Goal: Ask a question

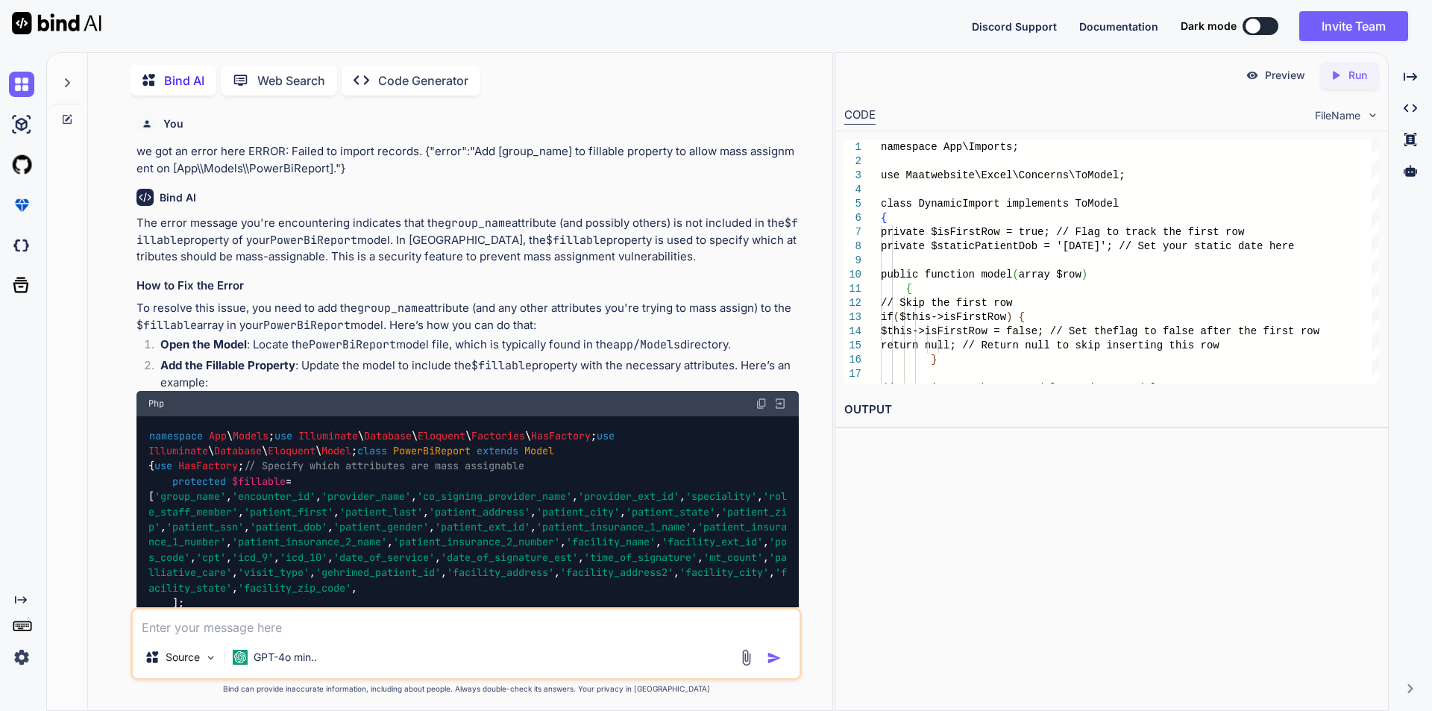
scroll to position [35853, 0]
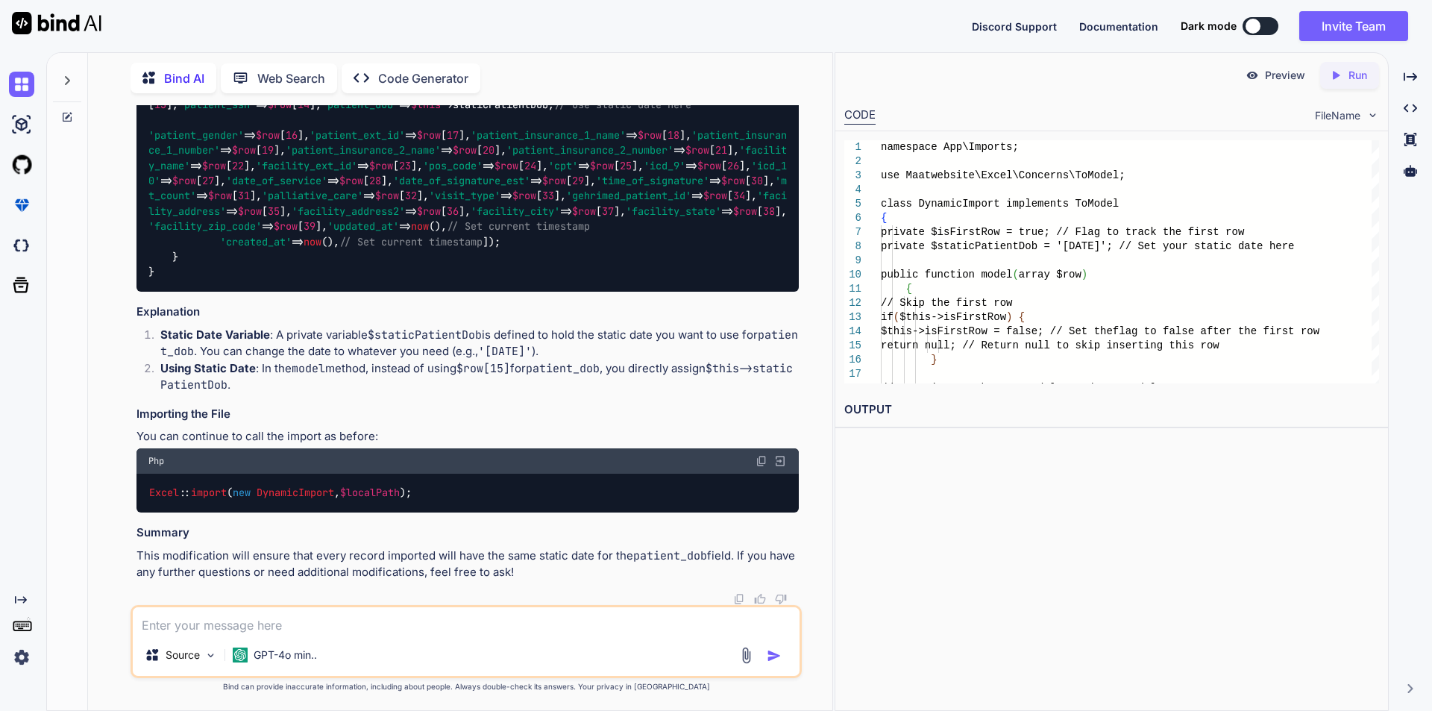
click at [327, 628] on textarea at bounding box center [466, 620] width 667 height 27
type textarea "y"
type textarea "x"
type textarea "yp"
type textarea "x"
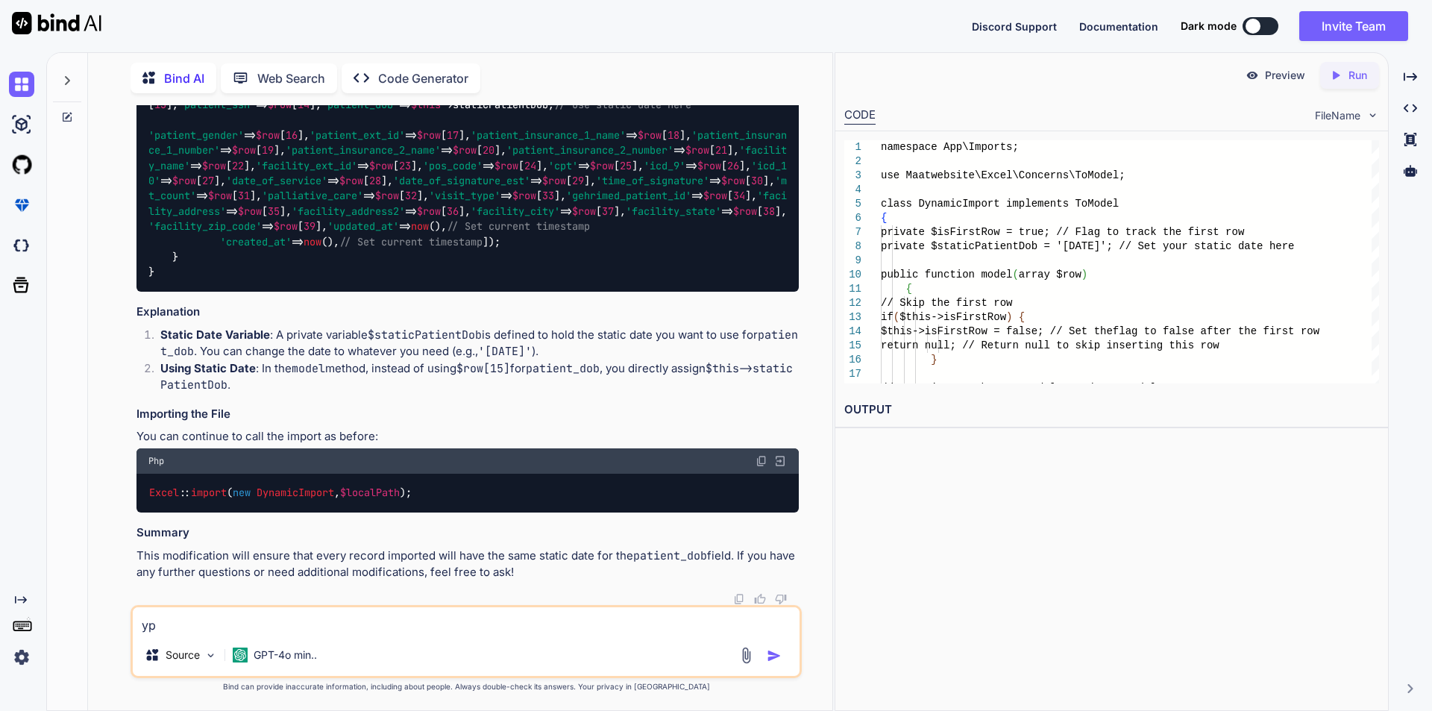
type textarea "ypd"
type textarea "x"
type textarea "ypda"
type textarea "x"
type textarea "ypdae"
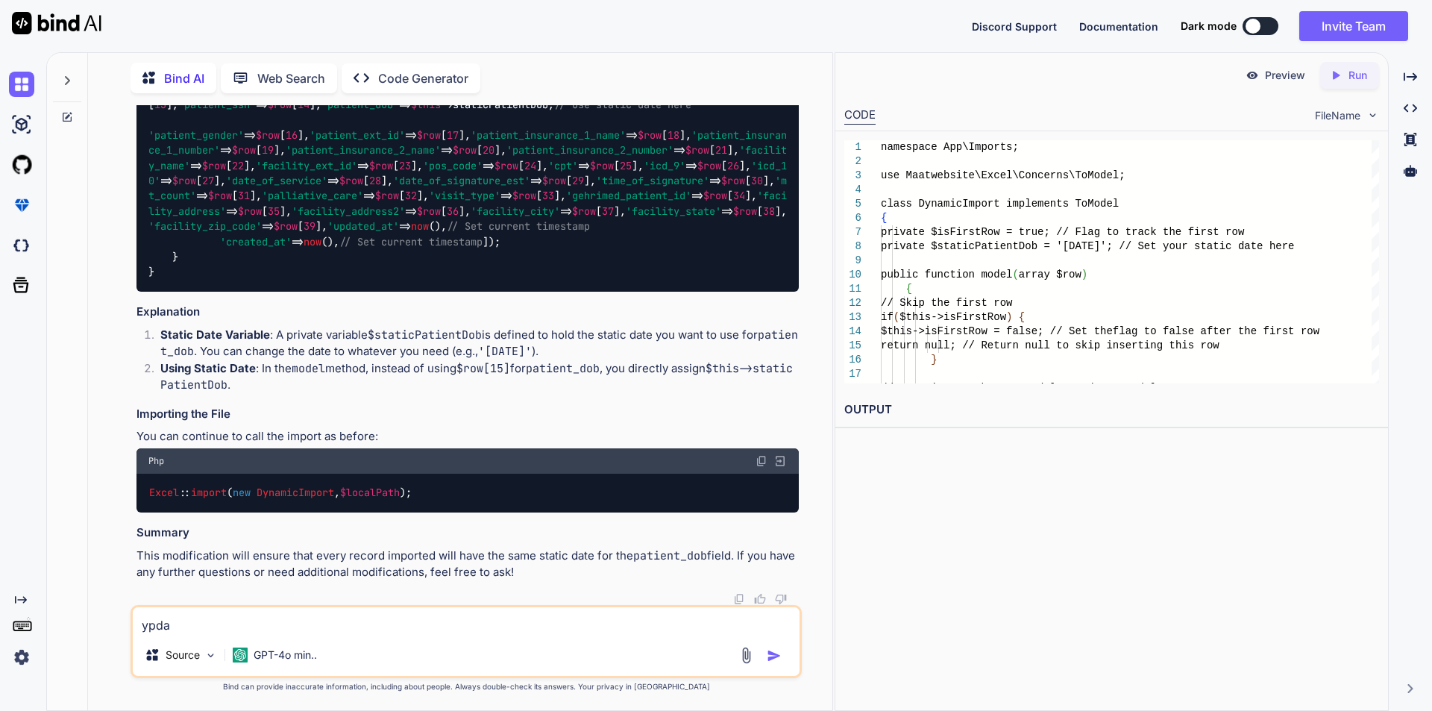
type textarea "x"
type textarea "ypdaet"
type textarea "x"
type textarea "ypdae"
type textarea "x"
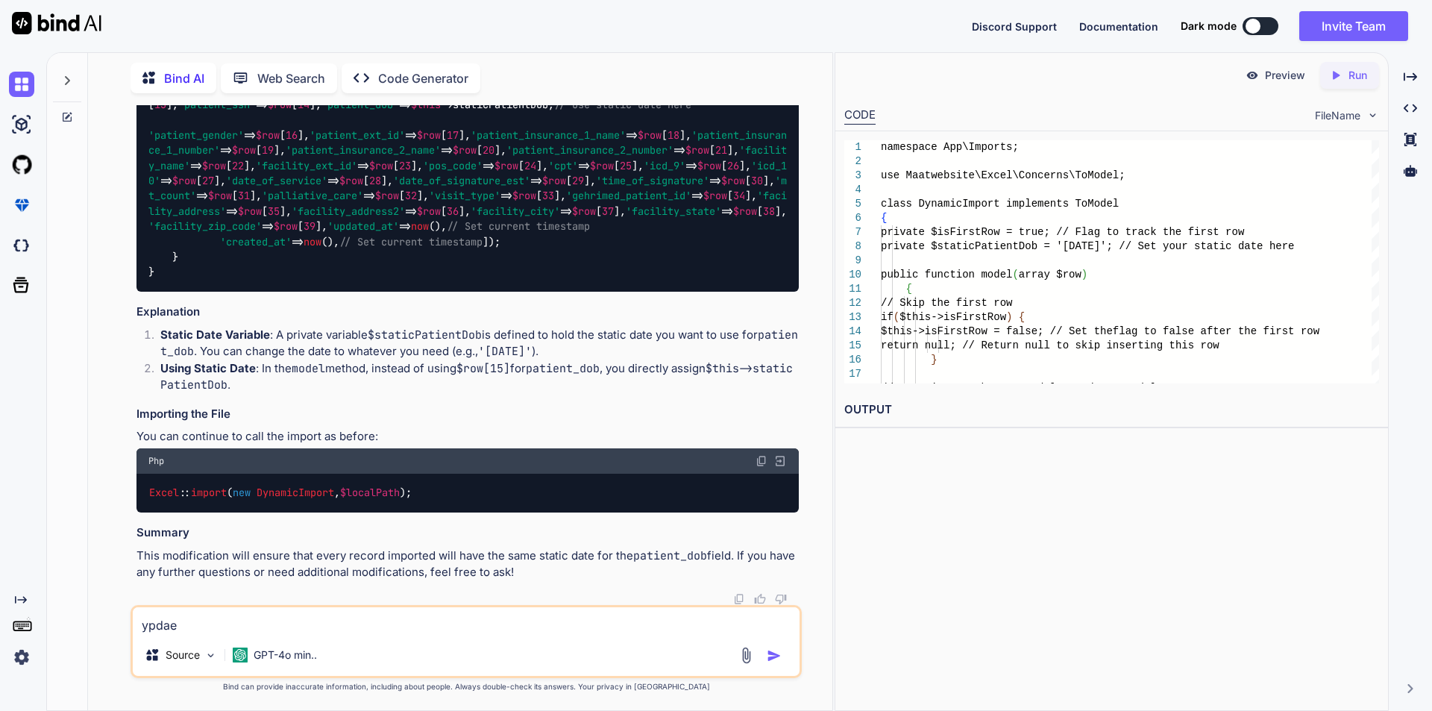
type textarea "ypda"
type textarea "x"
type textarea "ypd"
type textarea "x"
type textarea "yp"
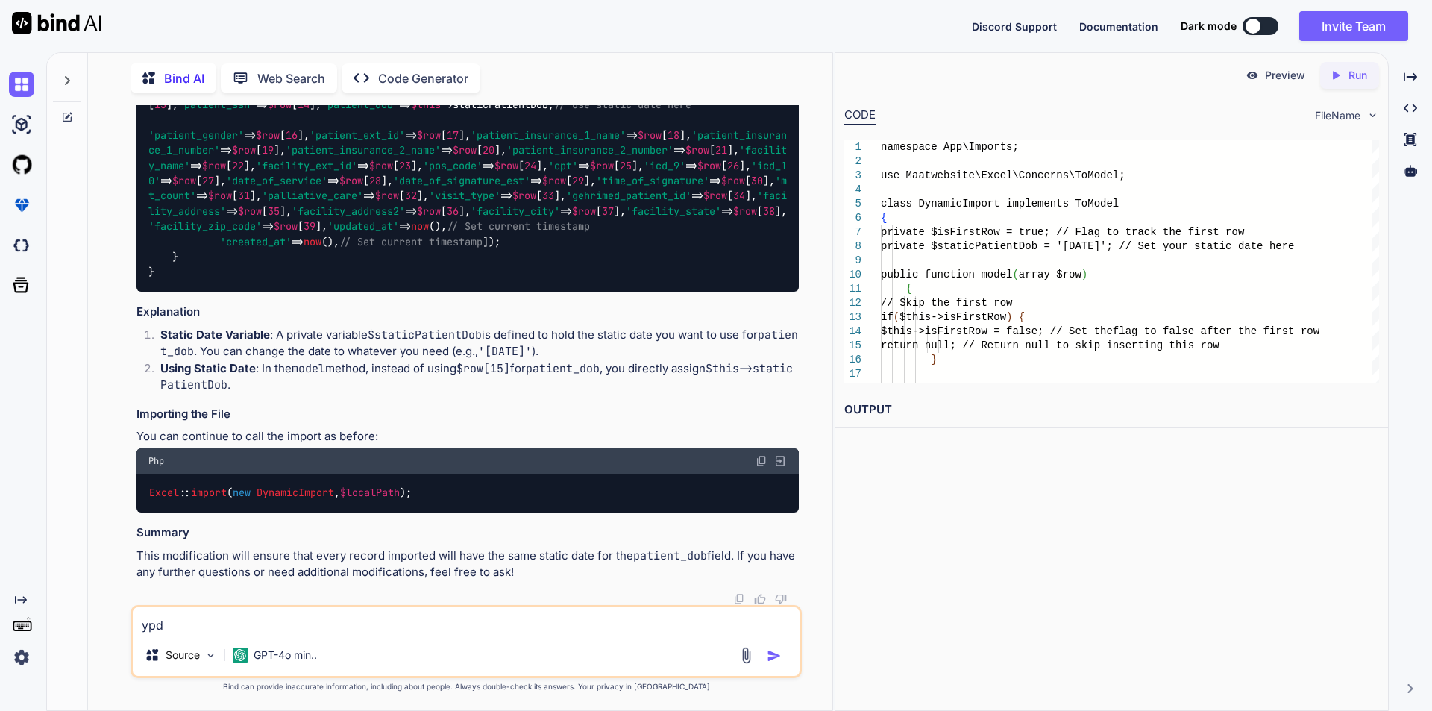
type textarea "x"
type textarea "y"
type textarea "x"
type textarea "u"
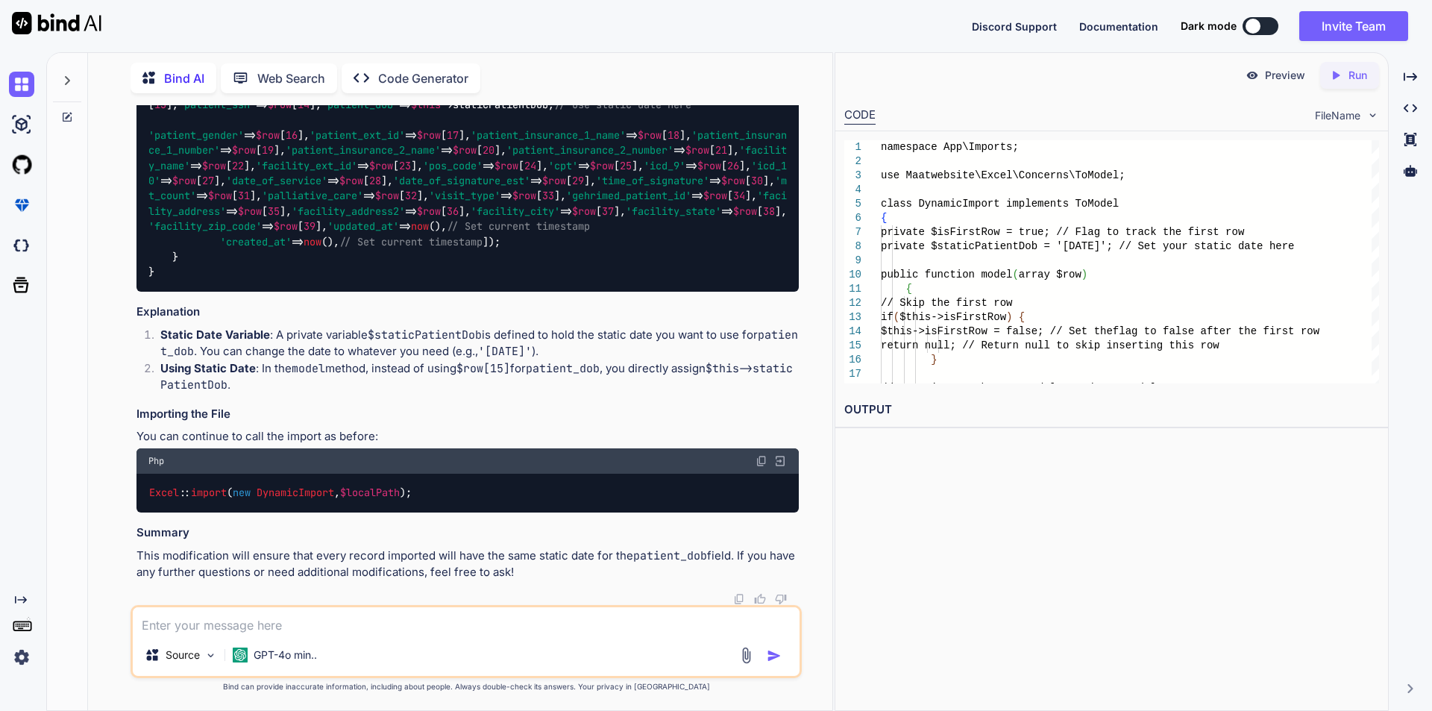
type textarea "x"
type textarea "up"
type textarea "x"
type textarea "upd"
type textarea "x"
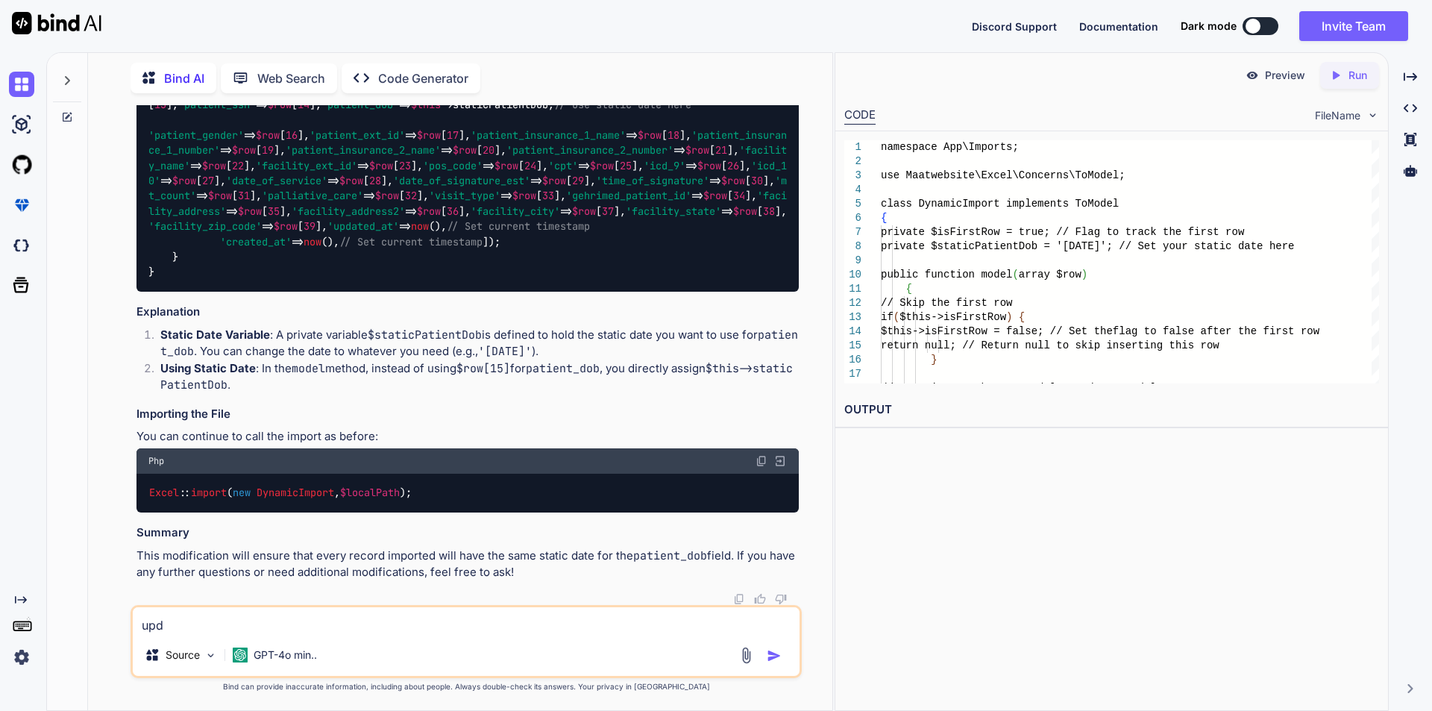
type textarea "upda"
type textarea "x"
type textarea "updat"
type textarea "x"
type textarea "update"
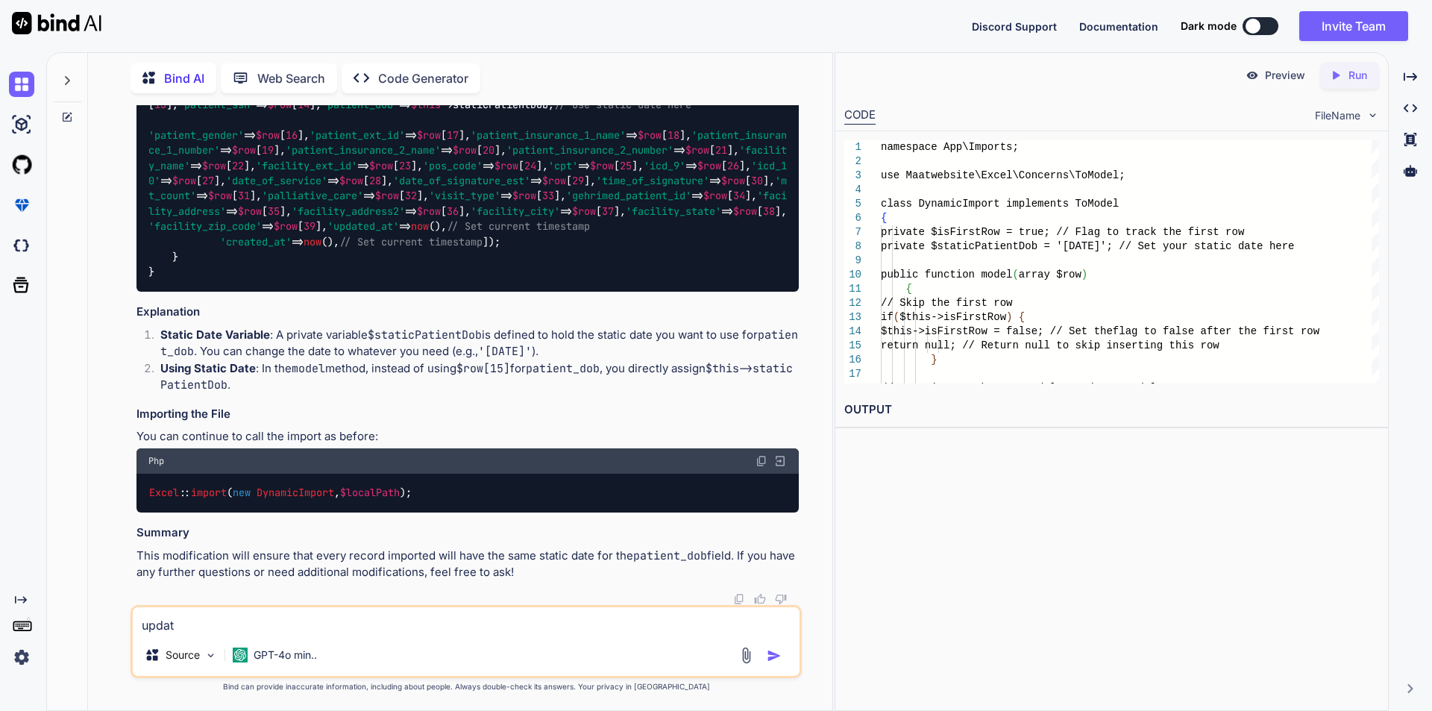
type textarea "x"
type textarea "update"
type textarea "x"
type textarea "update t"
type textarea "x"
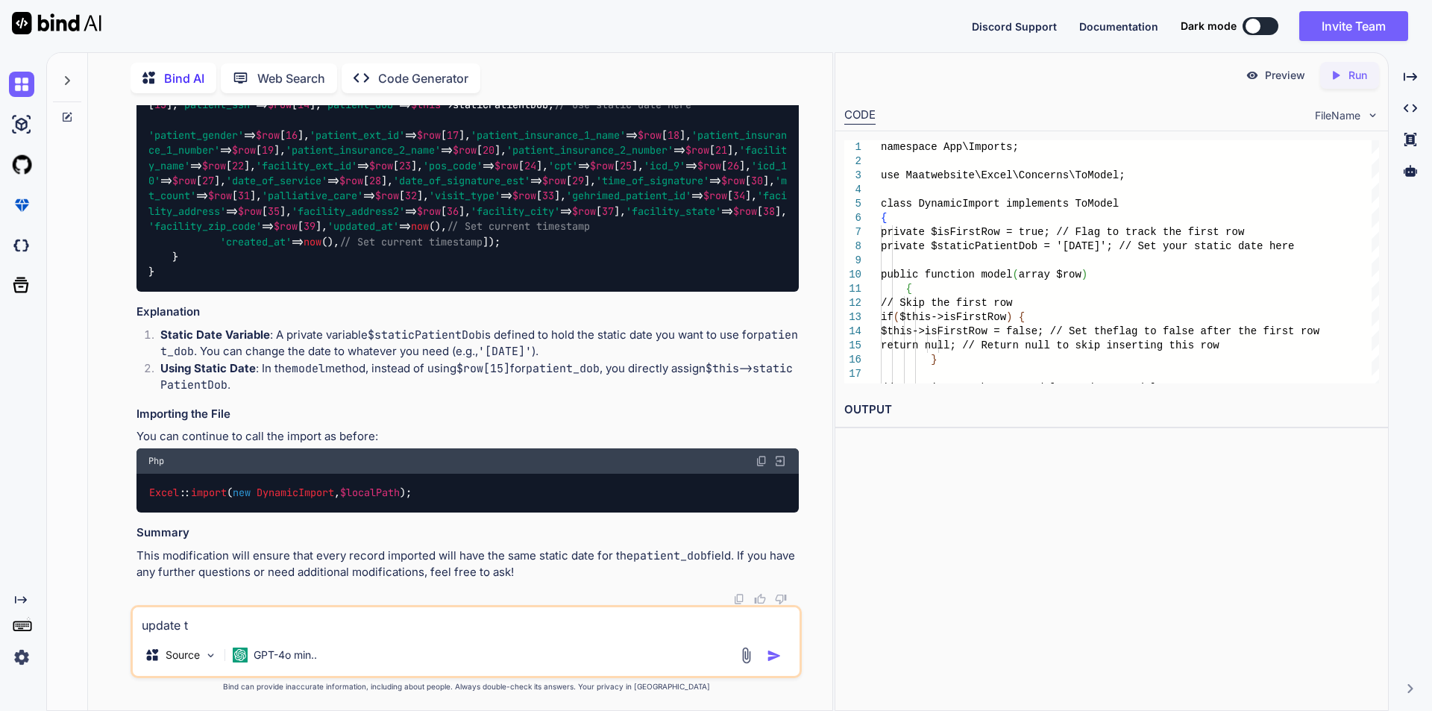
type textarea "update th"
type textarea "x"
type textarea "update the"
type textarea "x"
type textarea "update the"
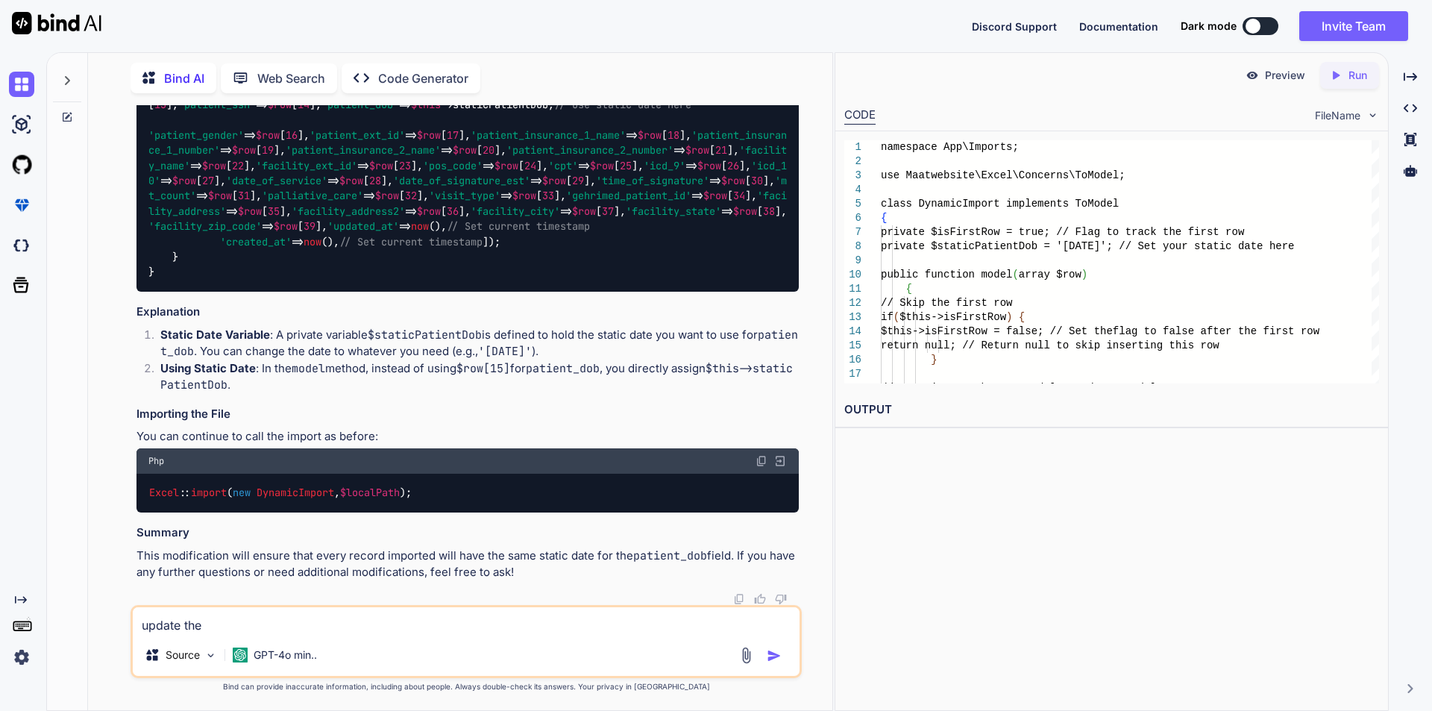
type textarea "x"
click at [275, 614] on textarea "update the" at bounding box center [466, 620] width 667 height 27
type textarea "update the s"
type textarea "x"
type textarea "update the si"
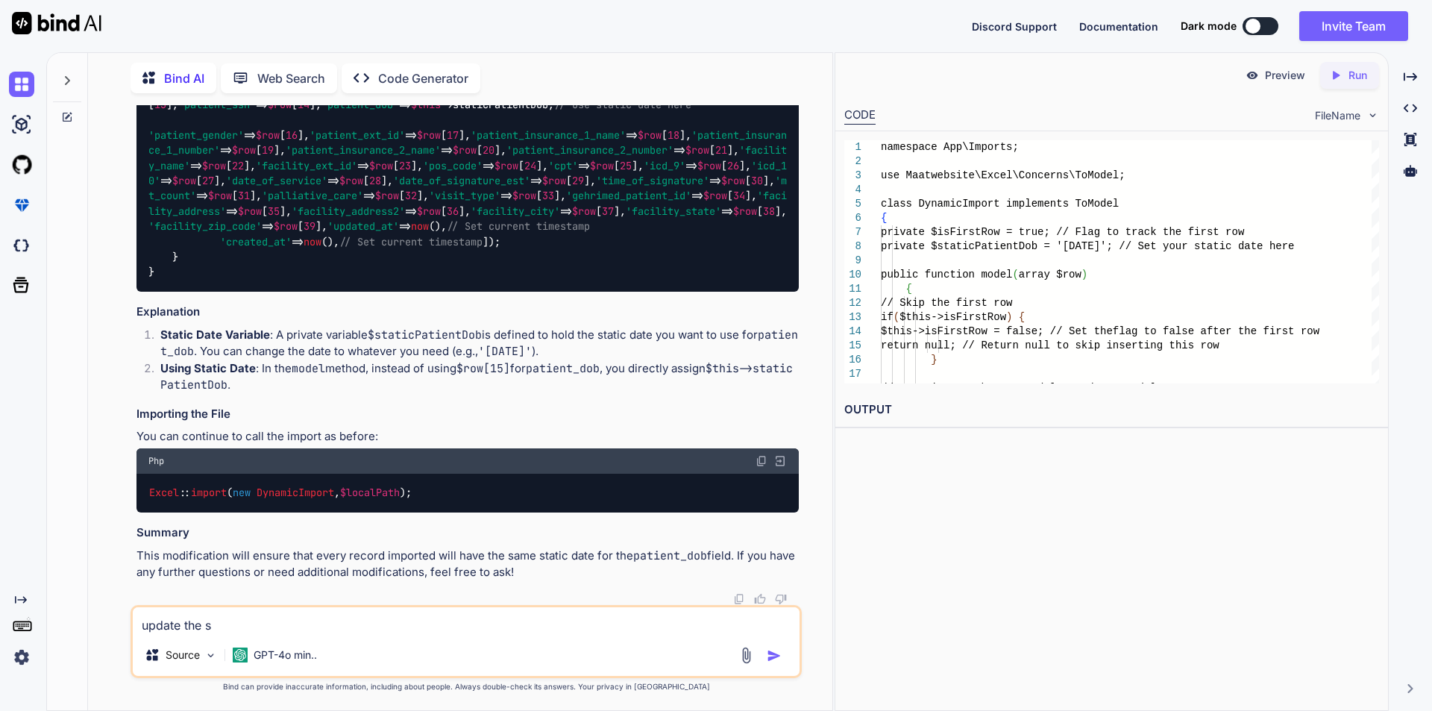
type textarea "x"
type textarea "update the siz"
type textarea "x"
type textarea "update the size"
type textarea "x"
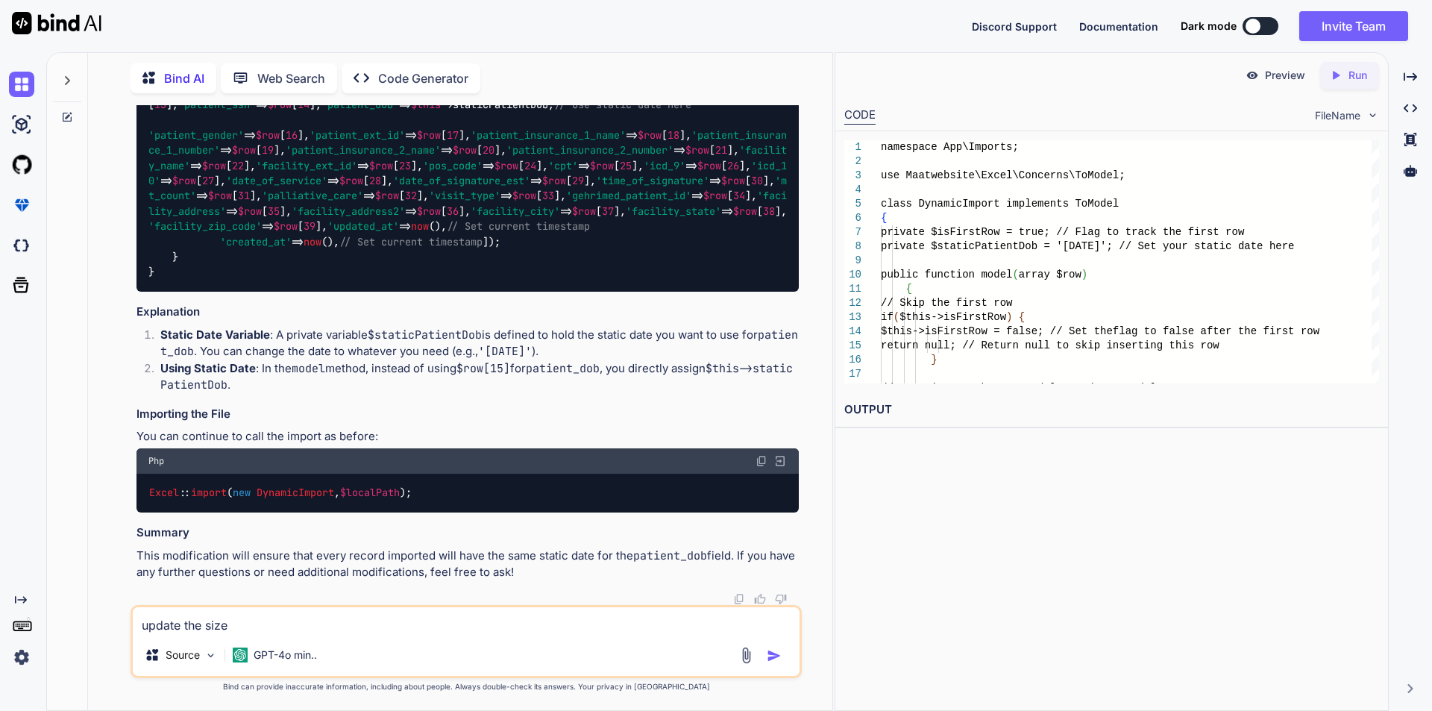
type textarea "update the size"
type textarea "x"
type textarea "update the size f"
type textarea "x"
type textarea "update the size fo"
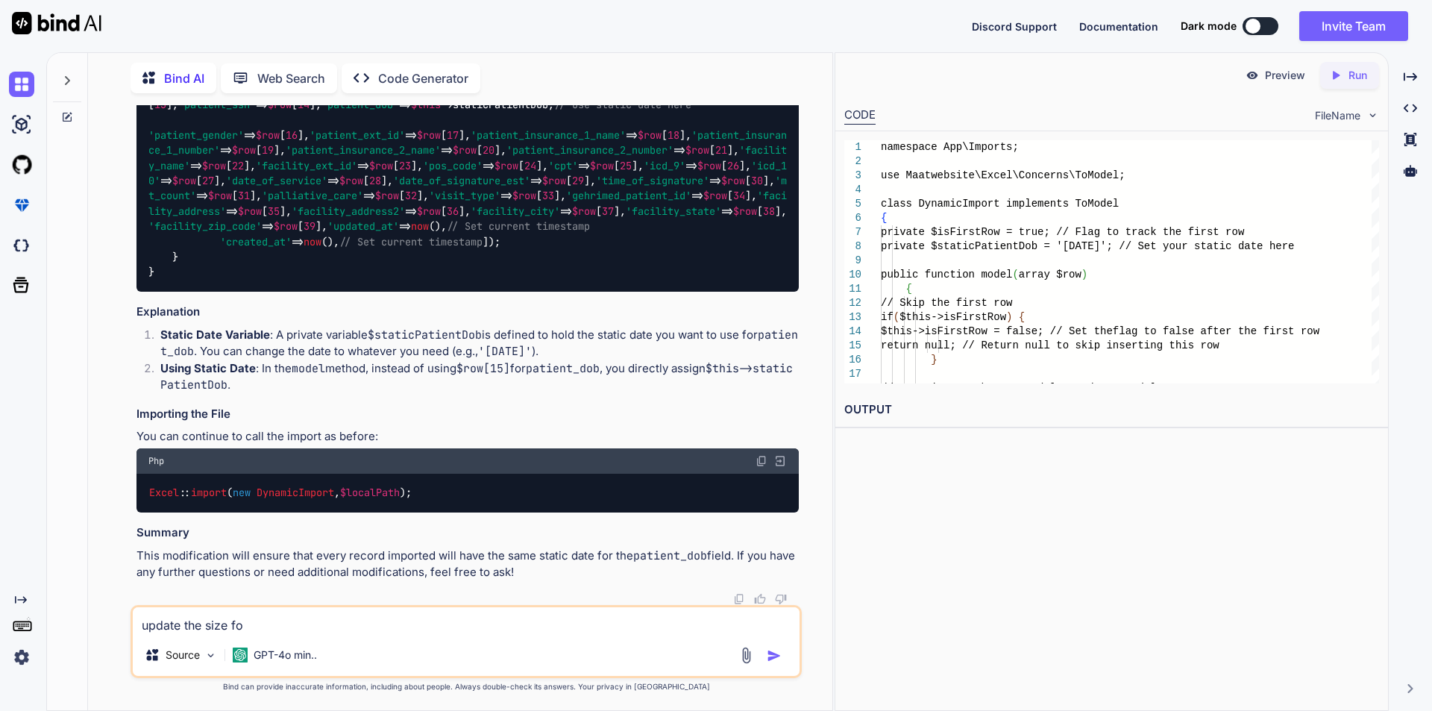
type textarea "x"
type textarea "update the size for"
type textarea "x"
type textarea "update the size for"
type textarea "x"
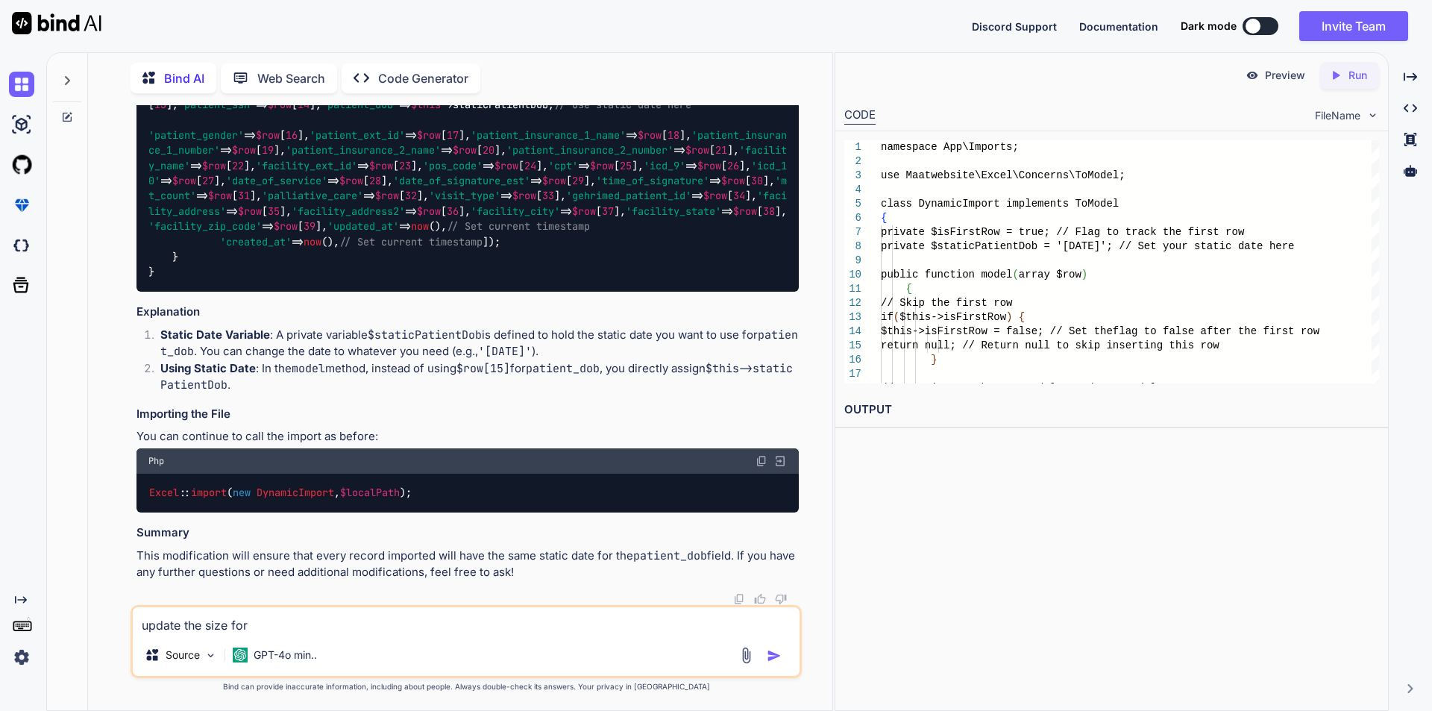
type textarea "update the size for t"
type textarea "x"
type textarea "update the size for th"
type textarea "x"
type textarea "update the size for thi"
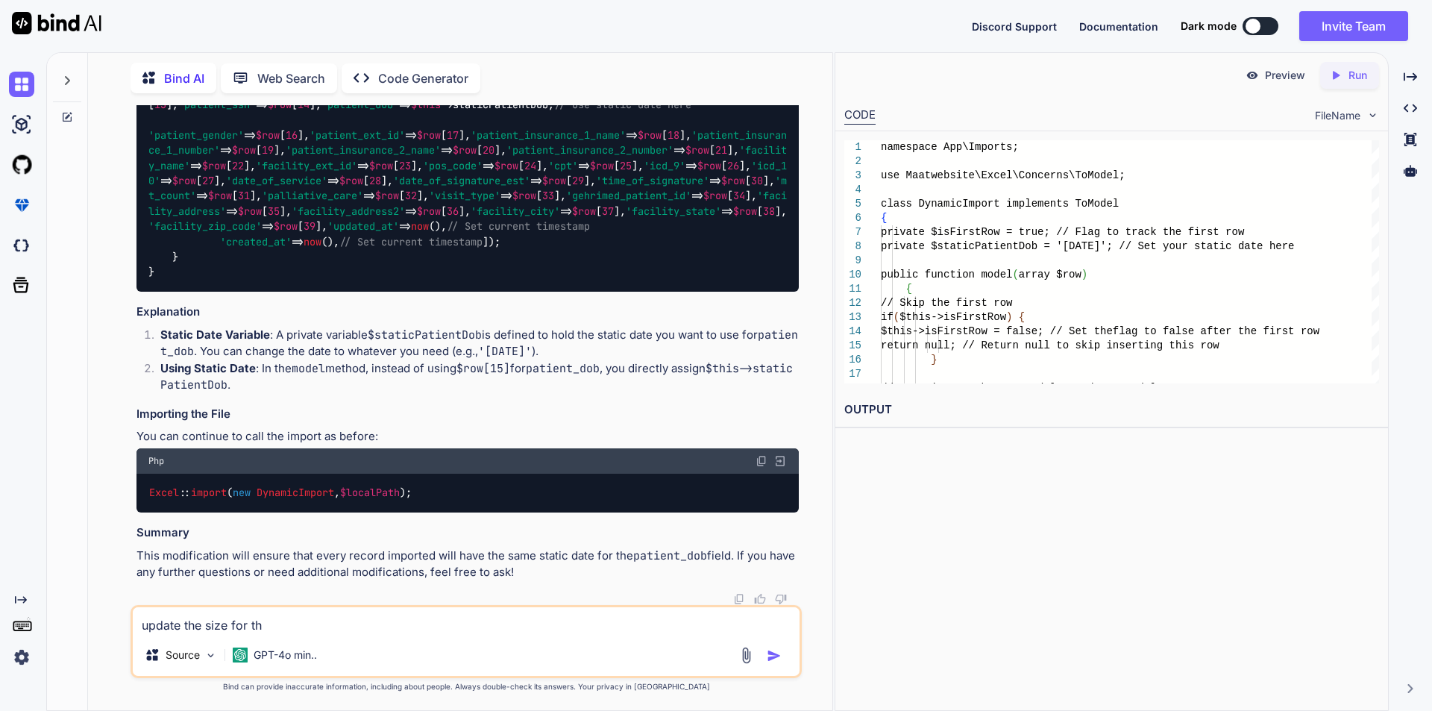
type textarea "x"
type textarea "update the size for this"
type textarea "x"
type textarea "update the size for this"
type textarea "x"
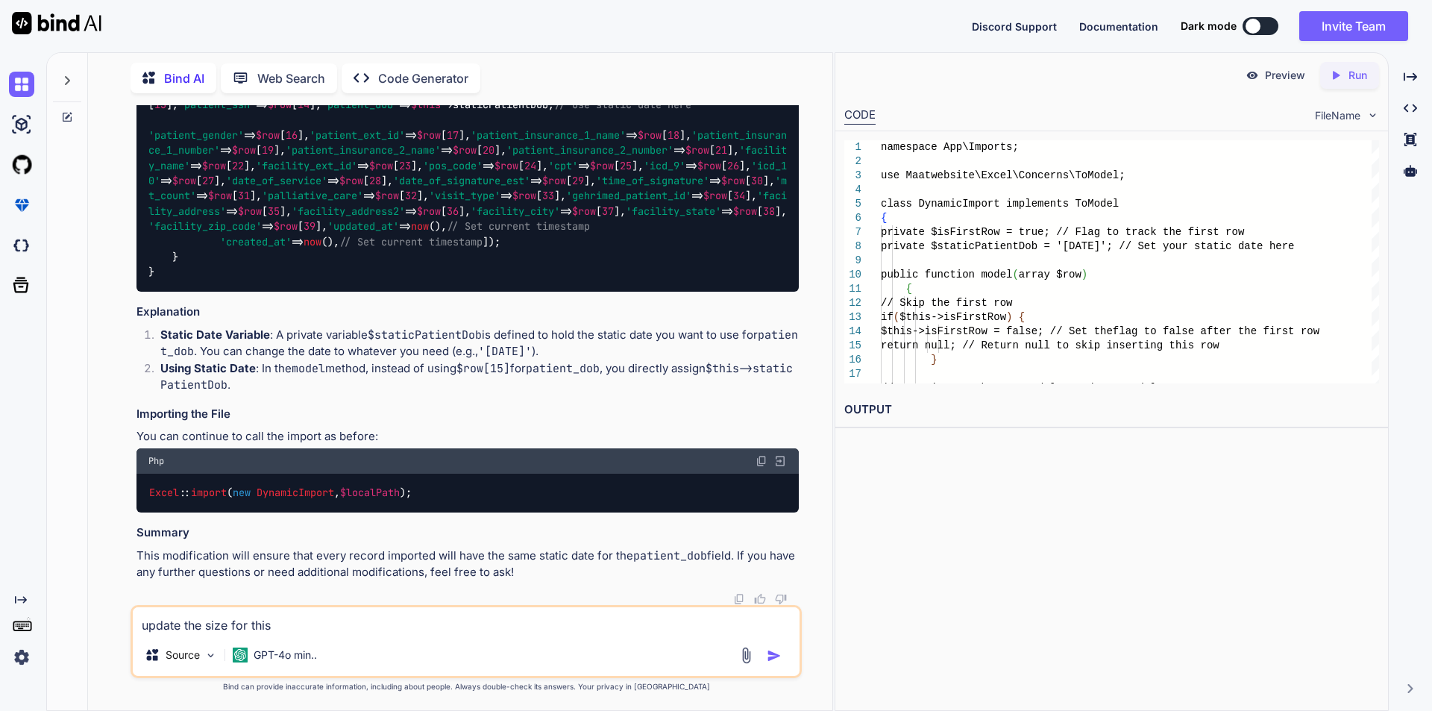
type textarea "update the size for this f"
type textarea "x"
type textarea "update the size for this fo"
type textarea "x"
type textarea "update the size for this fou"
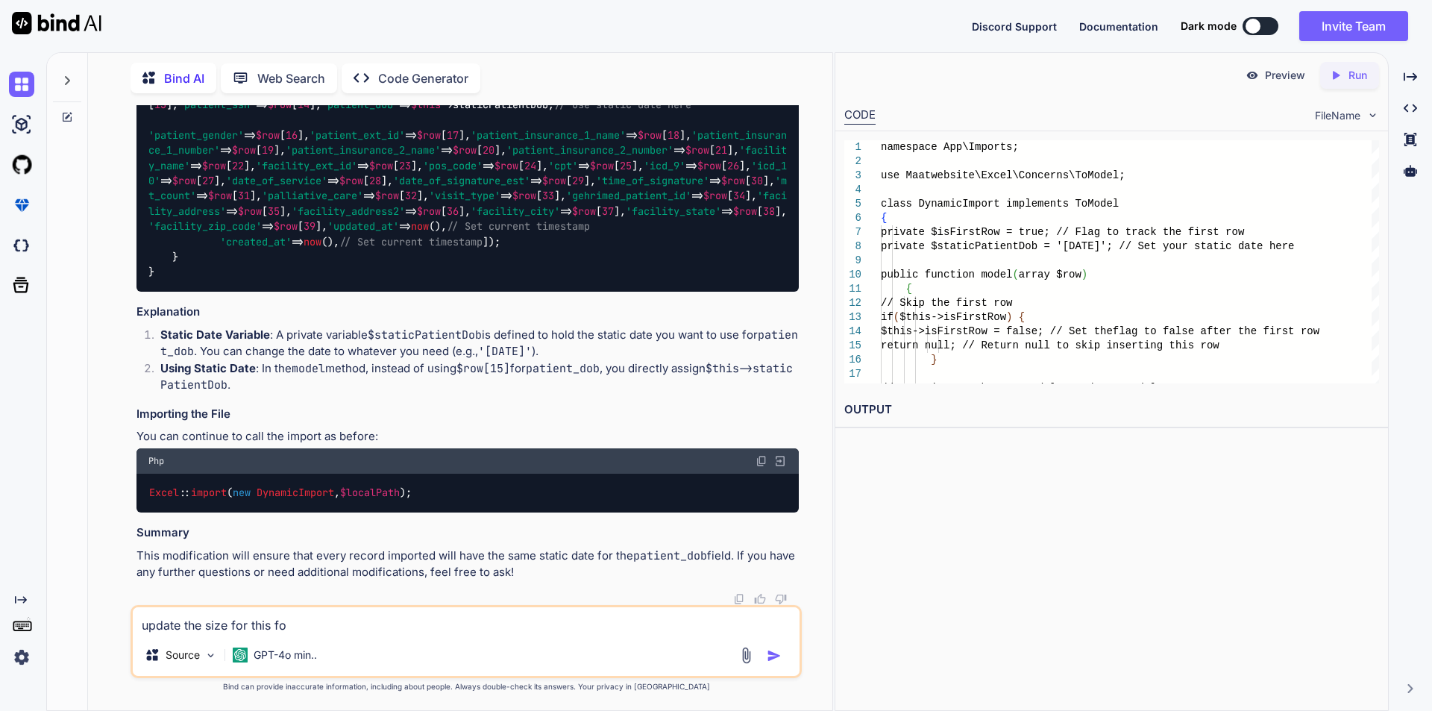
type textarea "x"
type textarea "update the size for this four"
type textarea "x"
type textarea "update the size for this four"
type textarea "x"
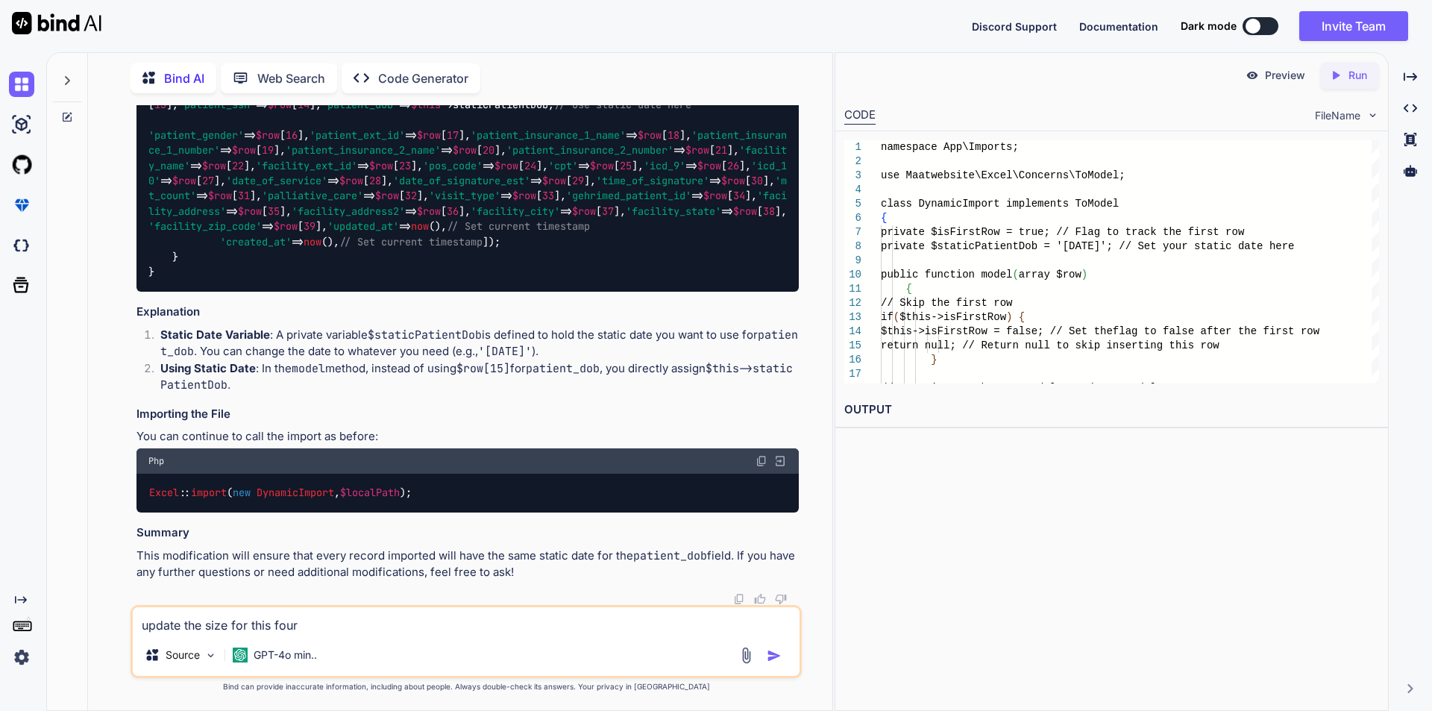
type textarea "update the size for this four c"
type textarea "x"
type textarea "update the size for this four co"
type textarea "x"
type textarea "update the size for this four cou"
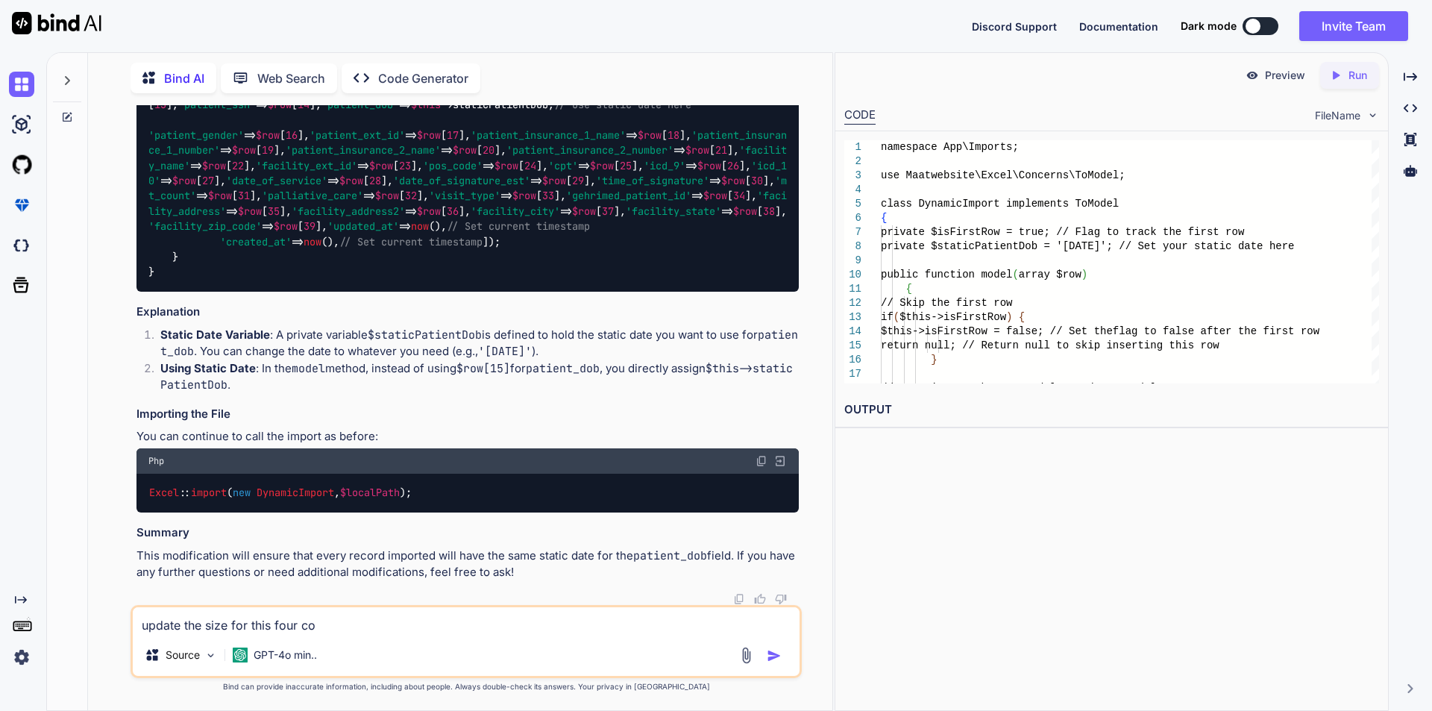
type textarea "x"
type textarea "update the size for this four coul"
type textarea "x"
type textarea "update the size for this four coulu"
type textarea "x"
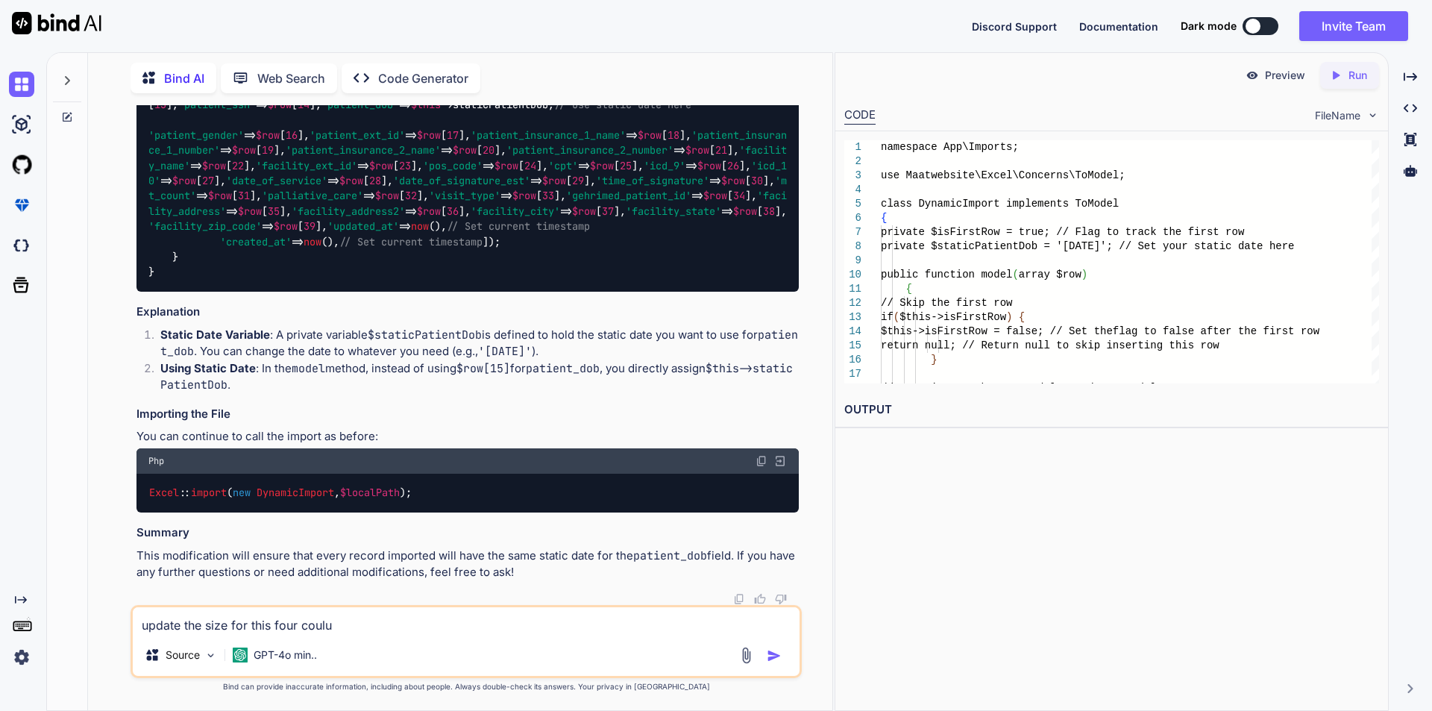
type textarea "update the size for this four coulum"
type textarea "x"
type textarea "update the size for this four coulumn"
type textarea "x"
type textarea "update the size for this four coulum"
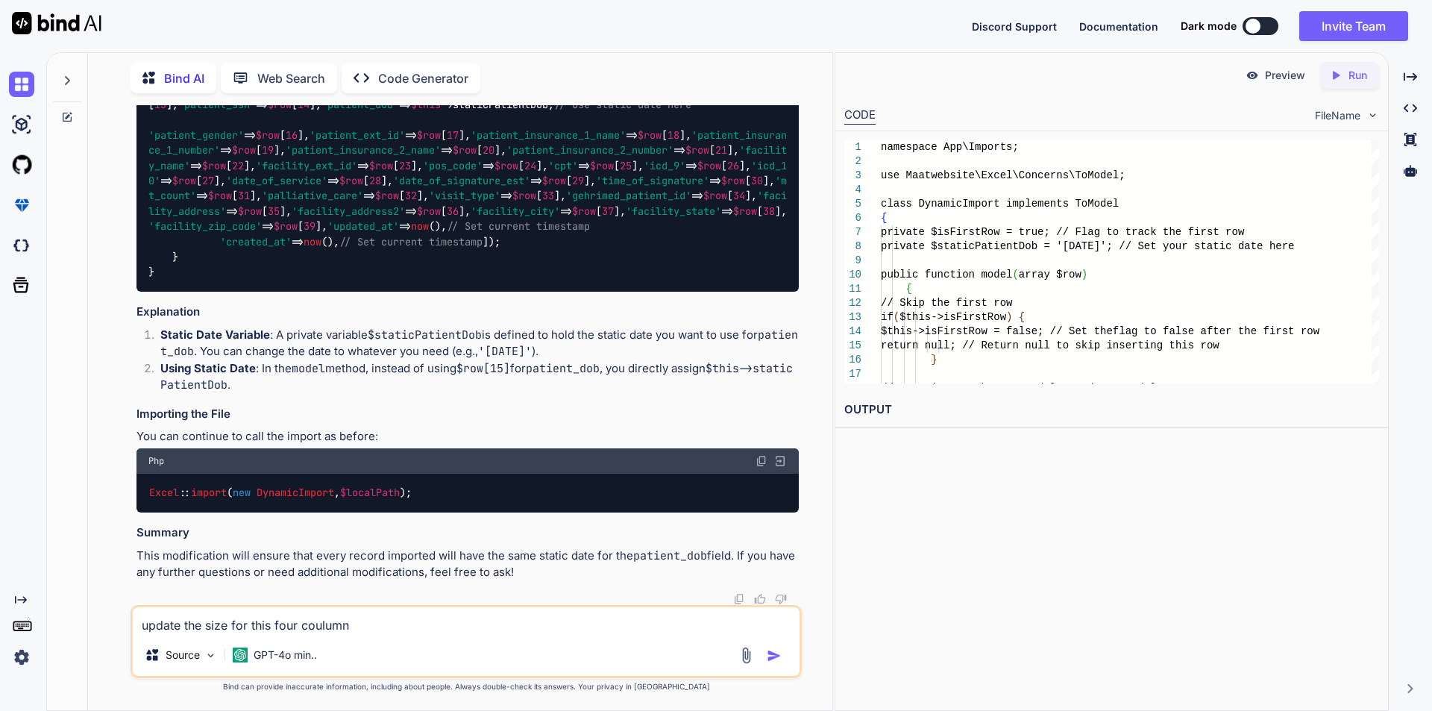
type textarea "x"
type textarea "update the size for this four coulu"
type textarea "x"
type textarea "update the size for this four coul"
type textarea "x"
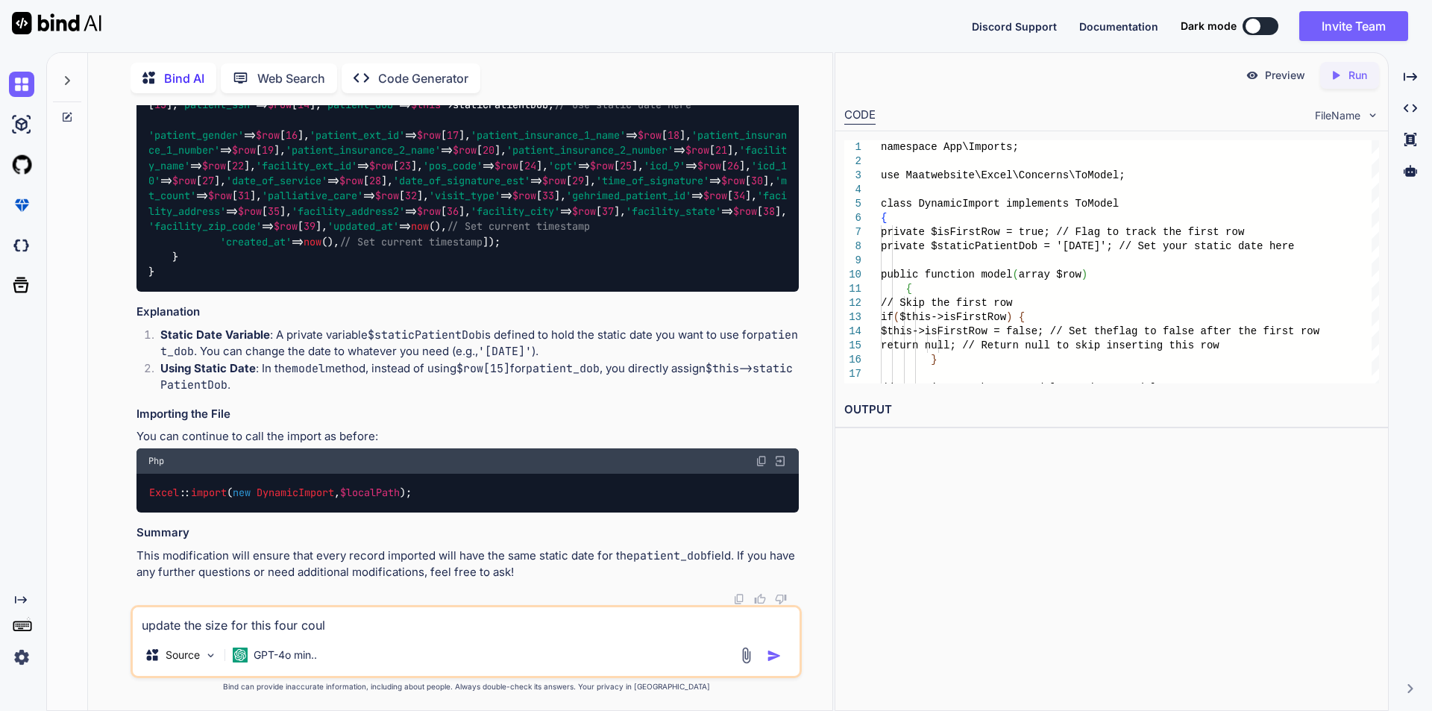
type textarea "update the size for this four cou"
type textarea "x"
type textarea "update the size for this four co"
type textarea "x"
type textarea "update the size for this four c"
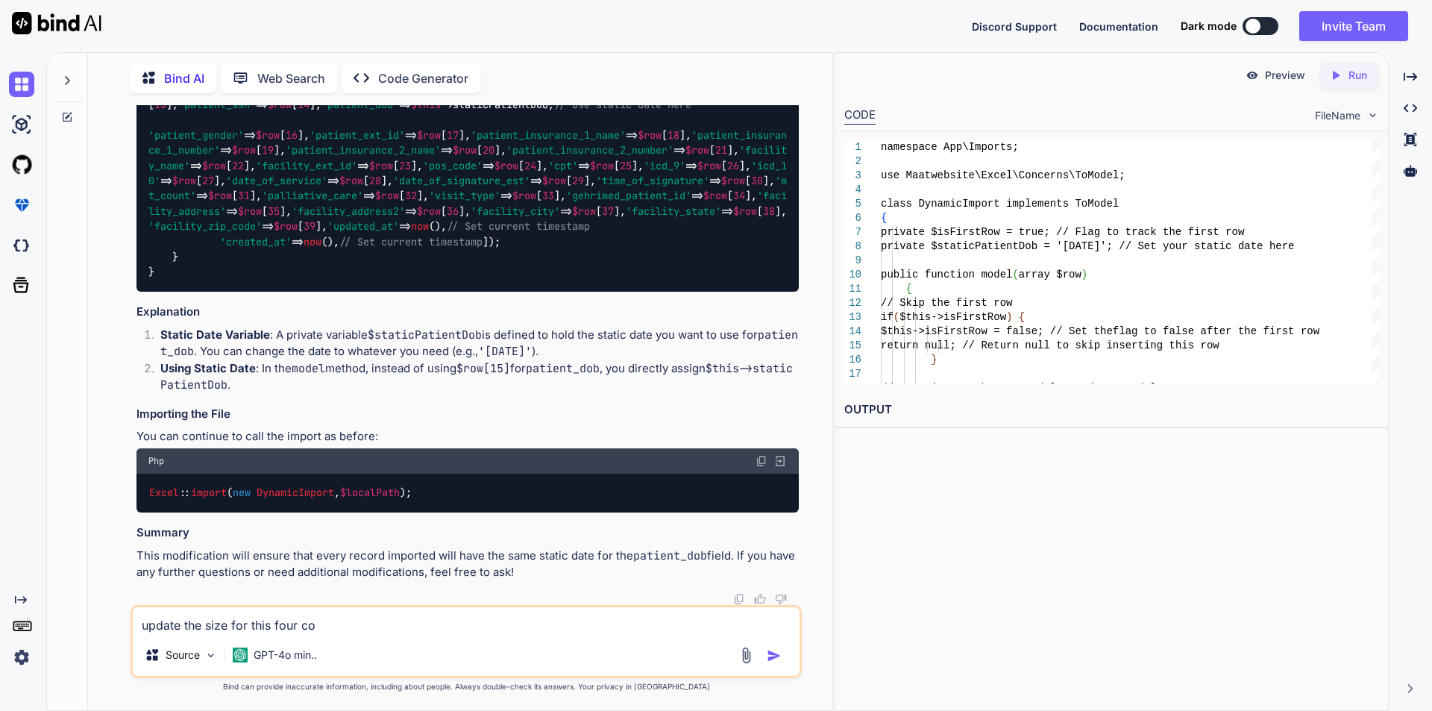
type textarea "x"
type textarea "update the size for this four"
type textarea "x"
type textarea "update the size for this four"
type textarea "x"
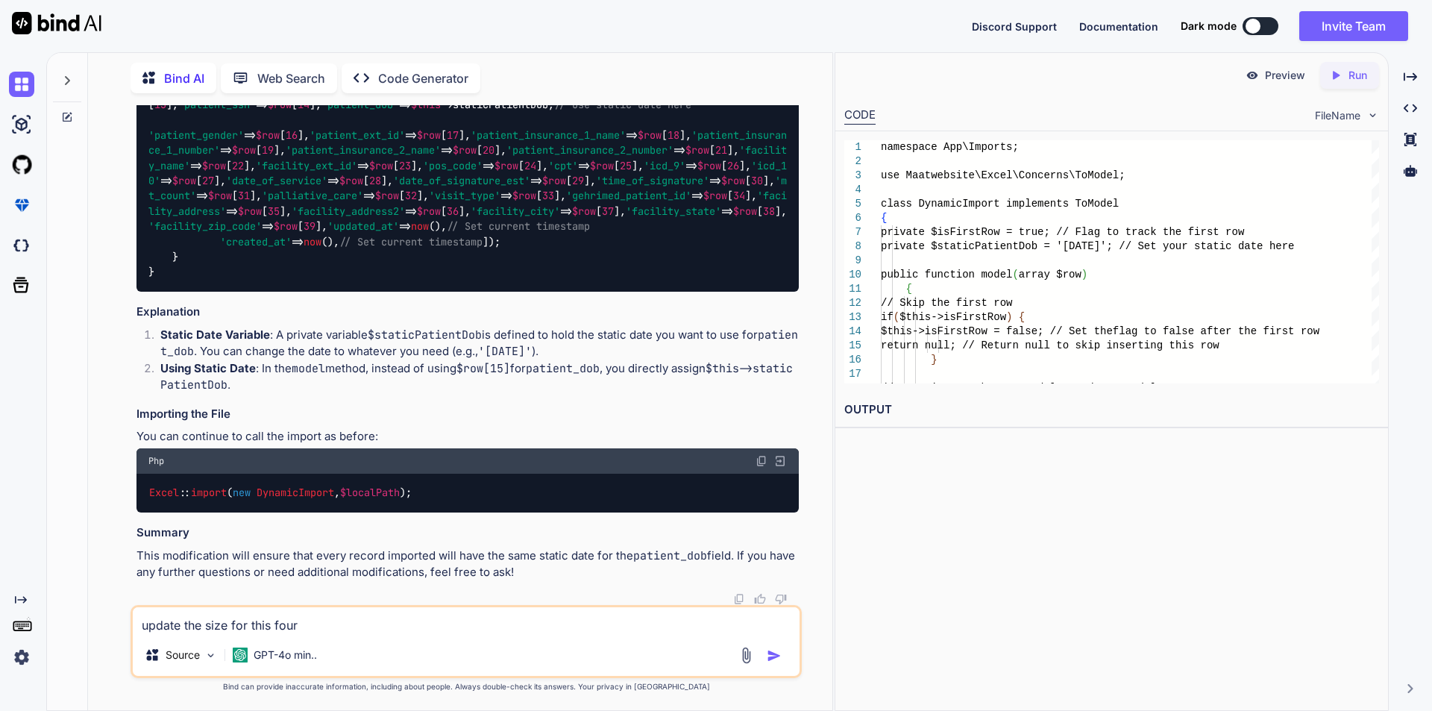
type textarea "update the size for this fou"
type textarea "x"
type textarea "update the size for this fo"
type textarea "x"
type textarea "update the size for this f"
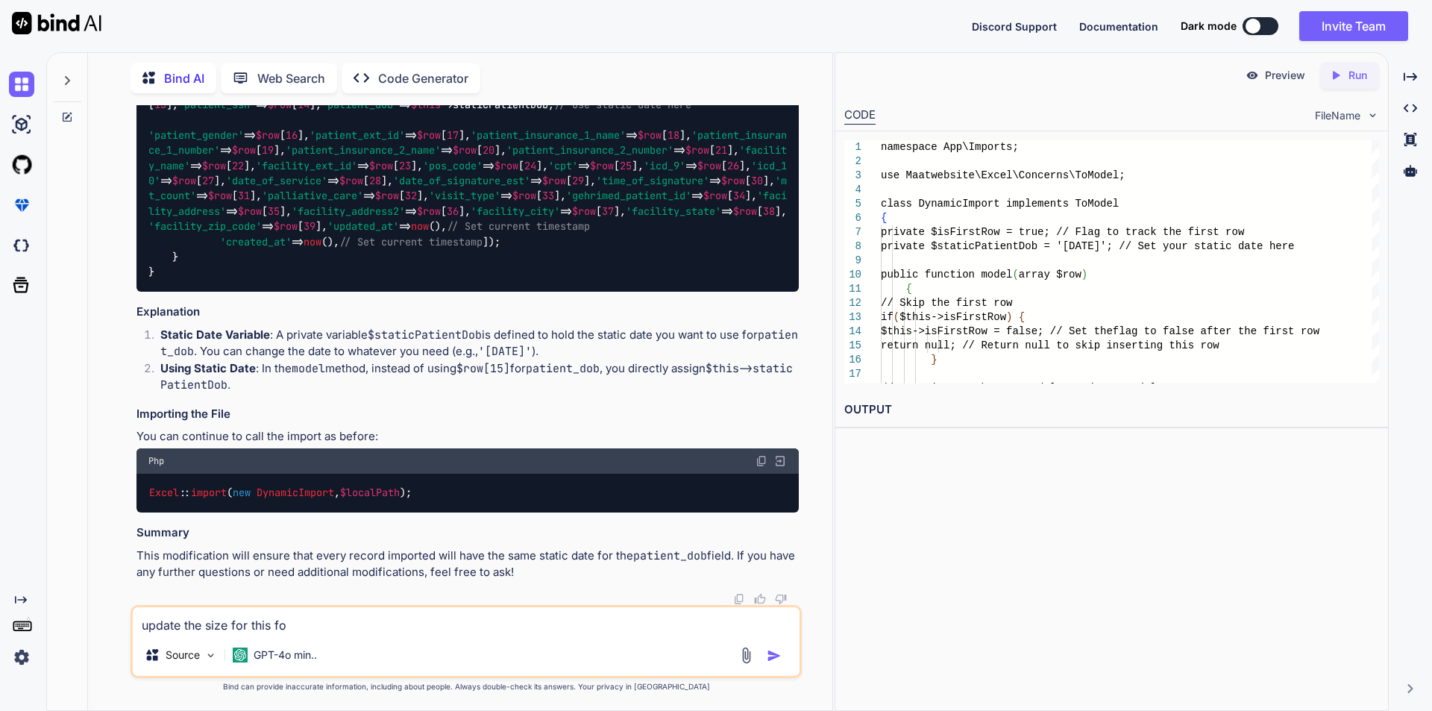
type textarea "x"
type textarea "update the size for this"
type textarea "x"
type textarea "update the size for this c"
type textarea "x"
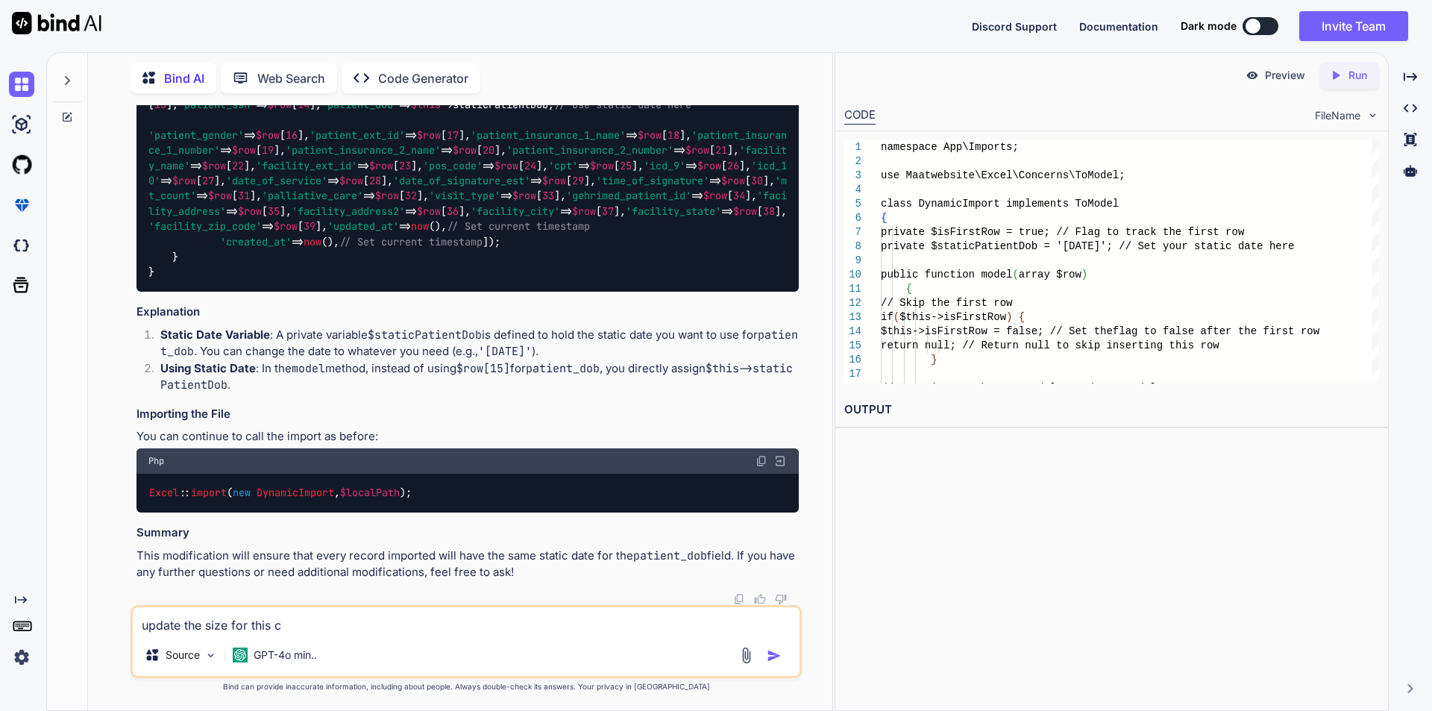
type textarea "update the size for this co"
type textarea "x"
type textarea "update the size for this cou"
type textarea "x"
type textarea "update the size for this co"
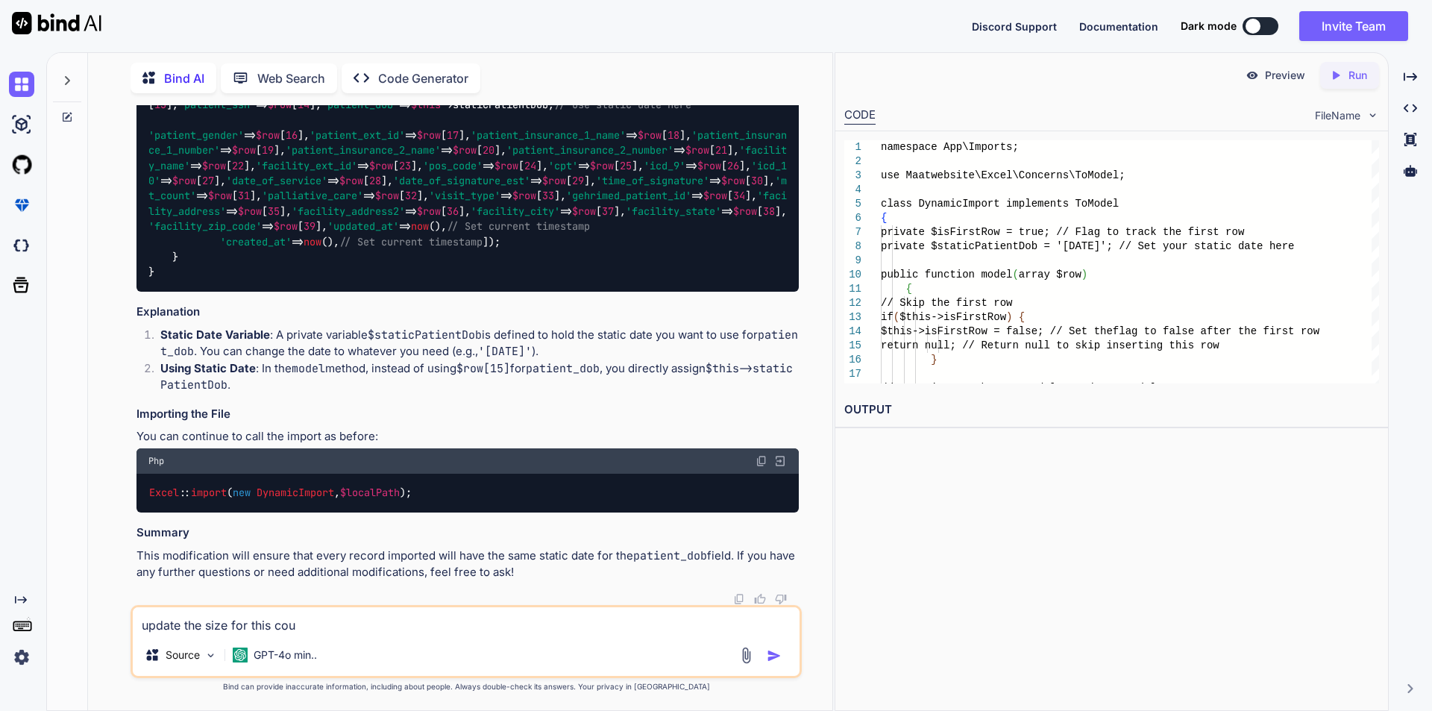
type textarea "x"
type textarea "update the size for this col"
type textarea "x"
type textarea "update the size for this colu"
type textarea "x"
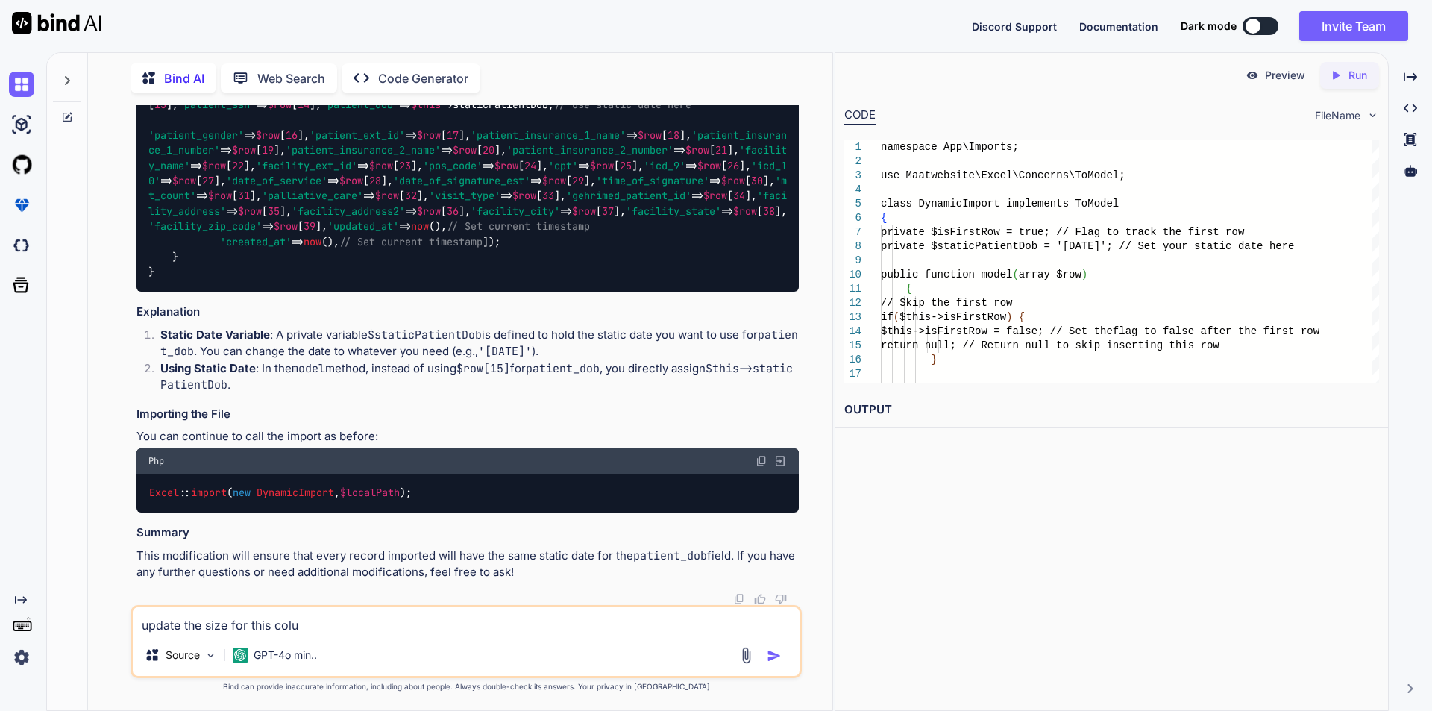
type textarea "update the size for this colum"
type textarea "x"
type textarea "update the size for this column"
type textarea "x"
type textarea "update the size for this columns"
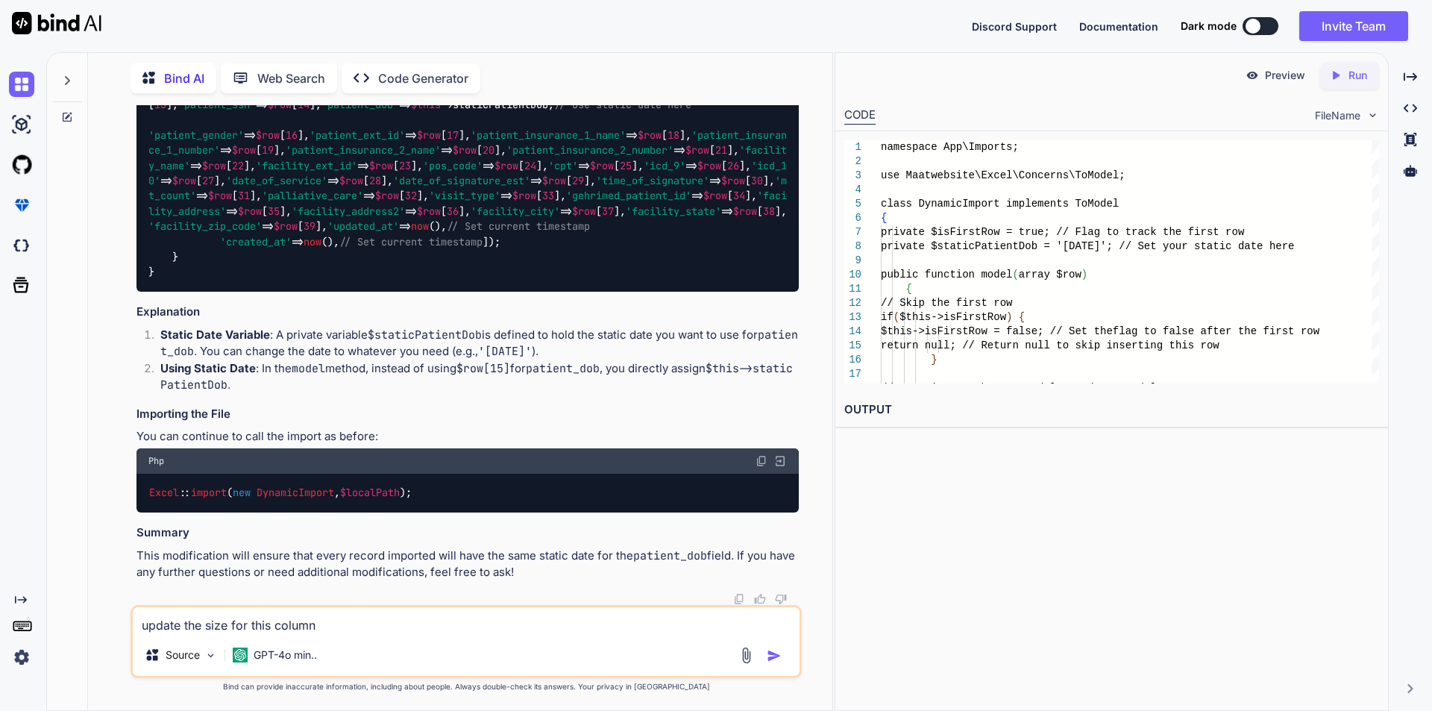
type textarea "x"
type textarea "update the size for this columns"
type textarea "x"
type textarea "update the size for this columns t"
type textarea "x"
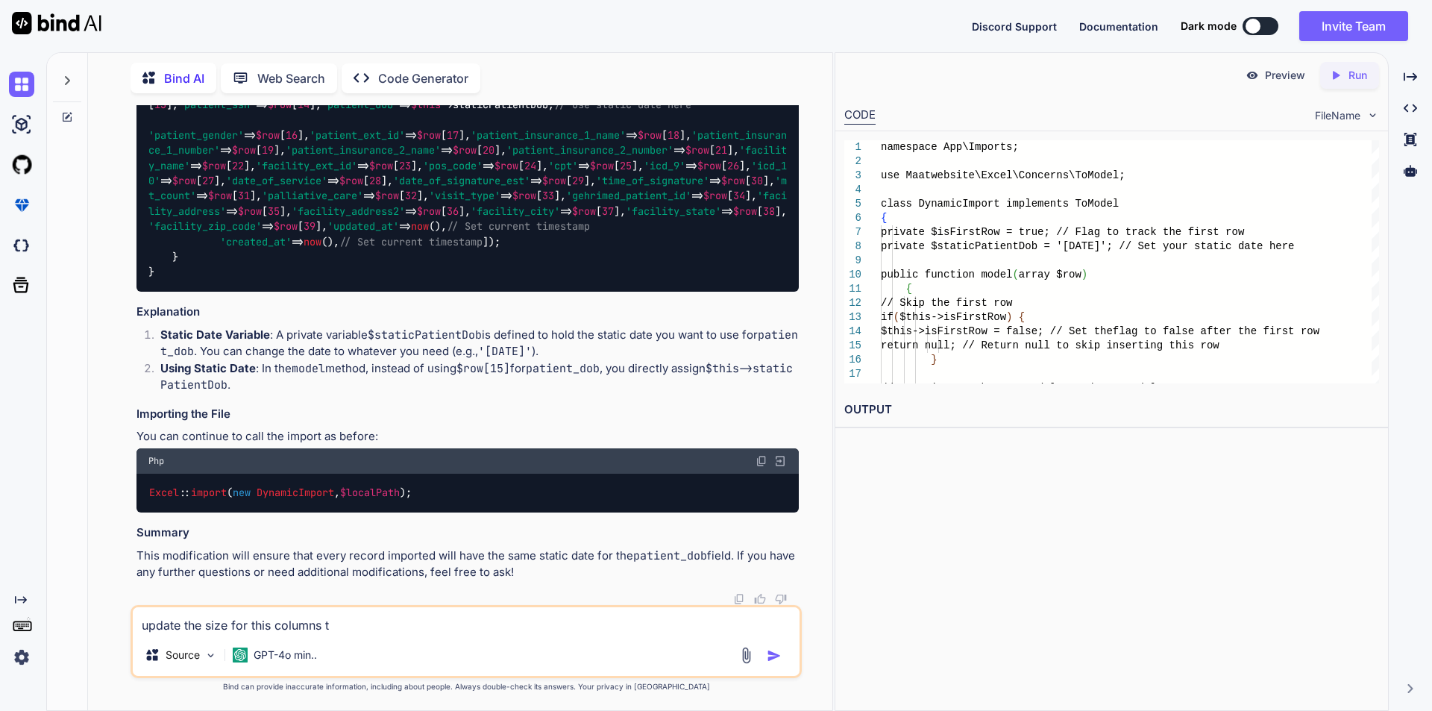
type textarea "update the size for this columns to"
type textarea "x"
type textarea "update the size for this columns to"
type textarea "x"
type textarea "update the size for this columns to 2"
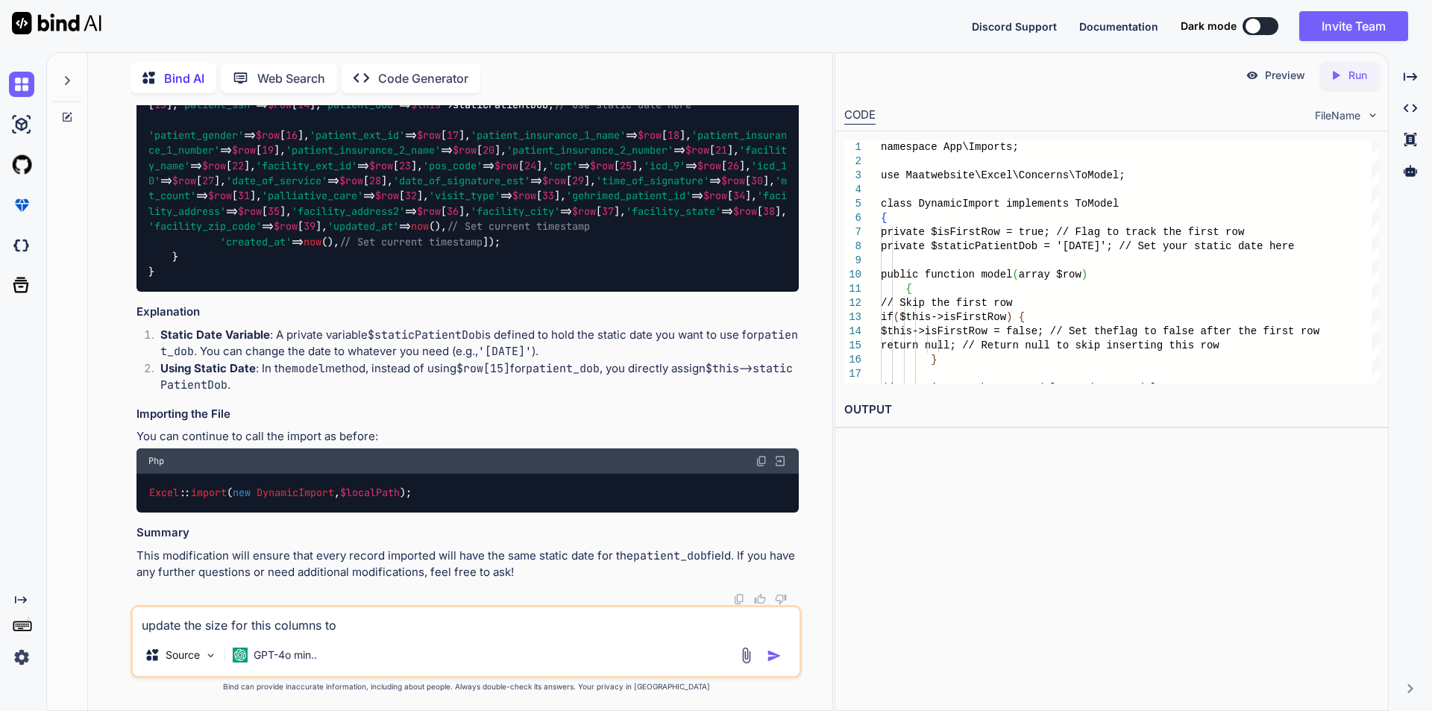
type textarea "x"
type textarea "update the size for this columns to 20"
type textarea "x"
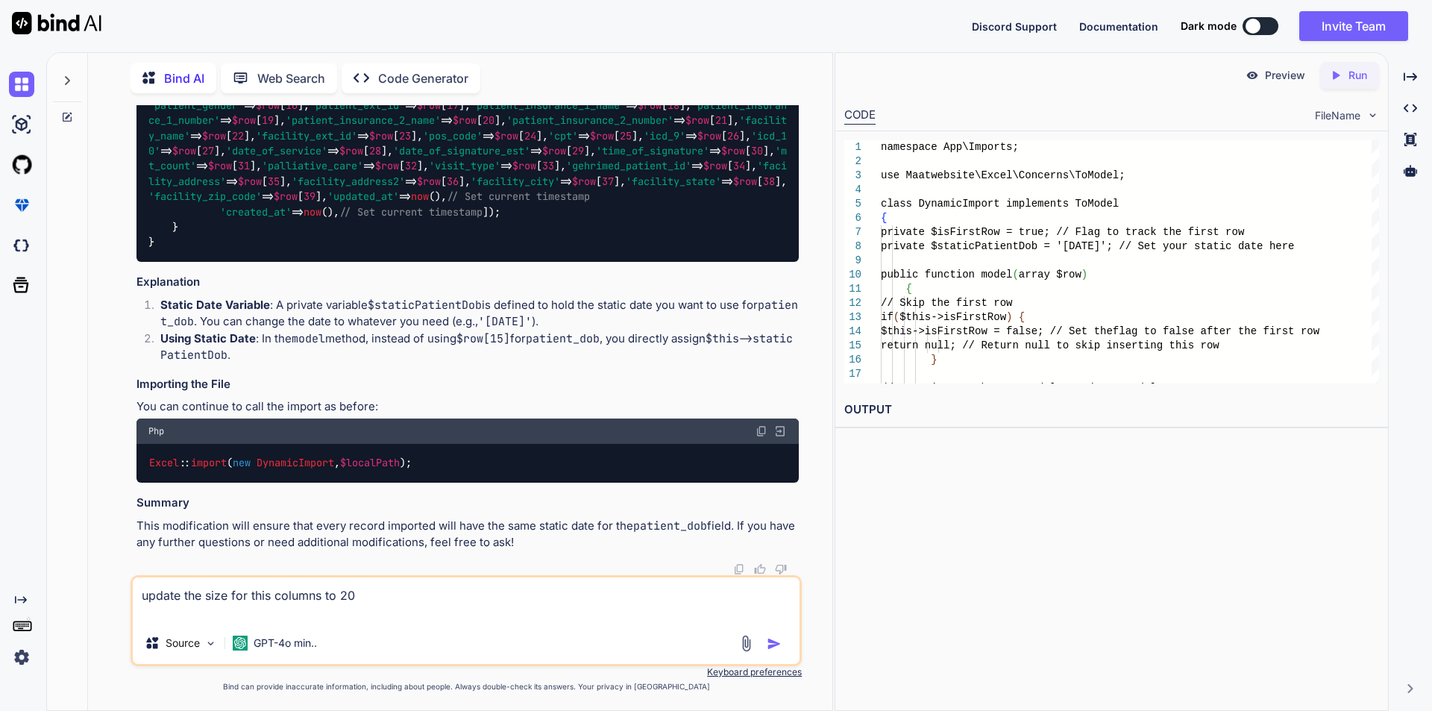
paste textarea "pos_code VARCHAR(10), cpt VARCHAR(10), icd_9 VARCHAR(10), icd_10 VARCHAR(10),"
type textarea "update the size for this columns to 20 pos_code VARCHAR(10), cpt VARCHAR(10), i…"
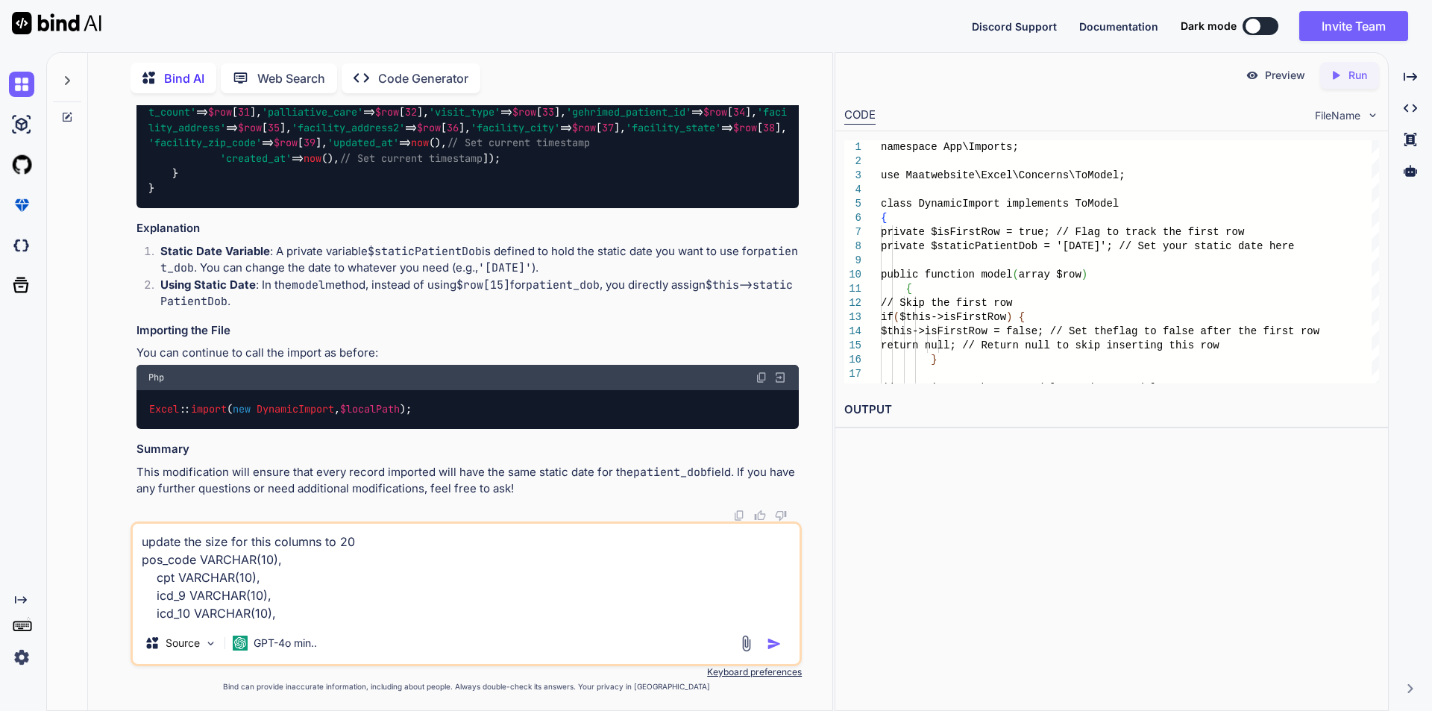
type textarea "x"
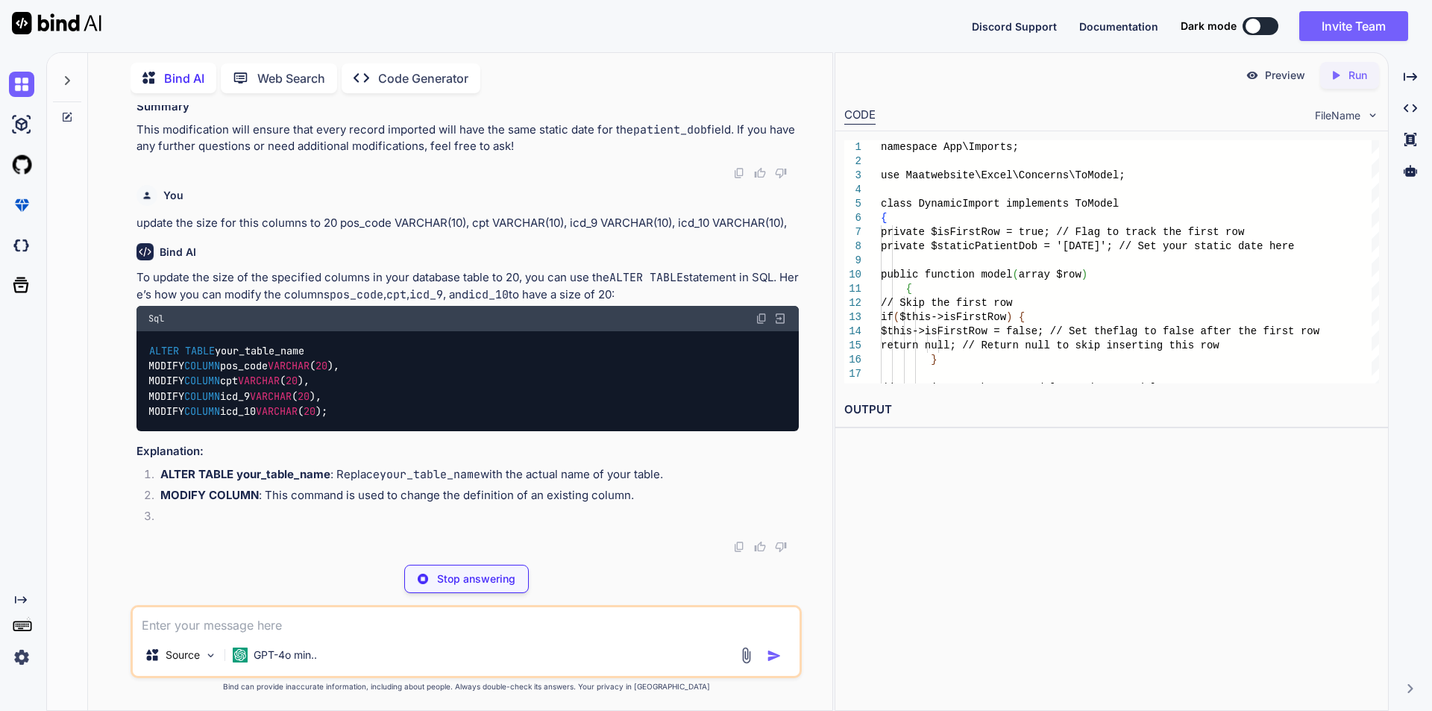
scroll to position [36636, 0]
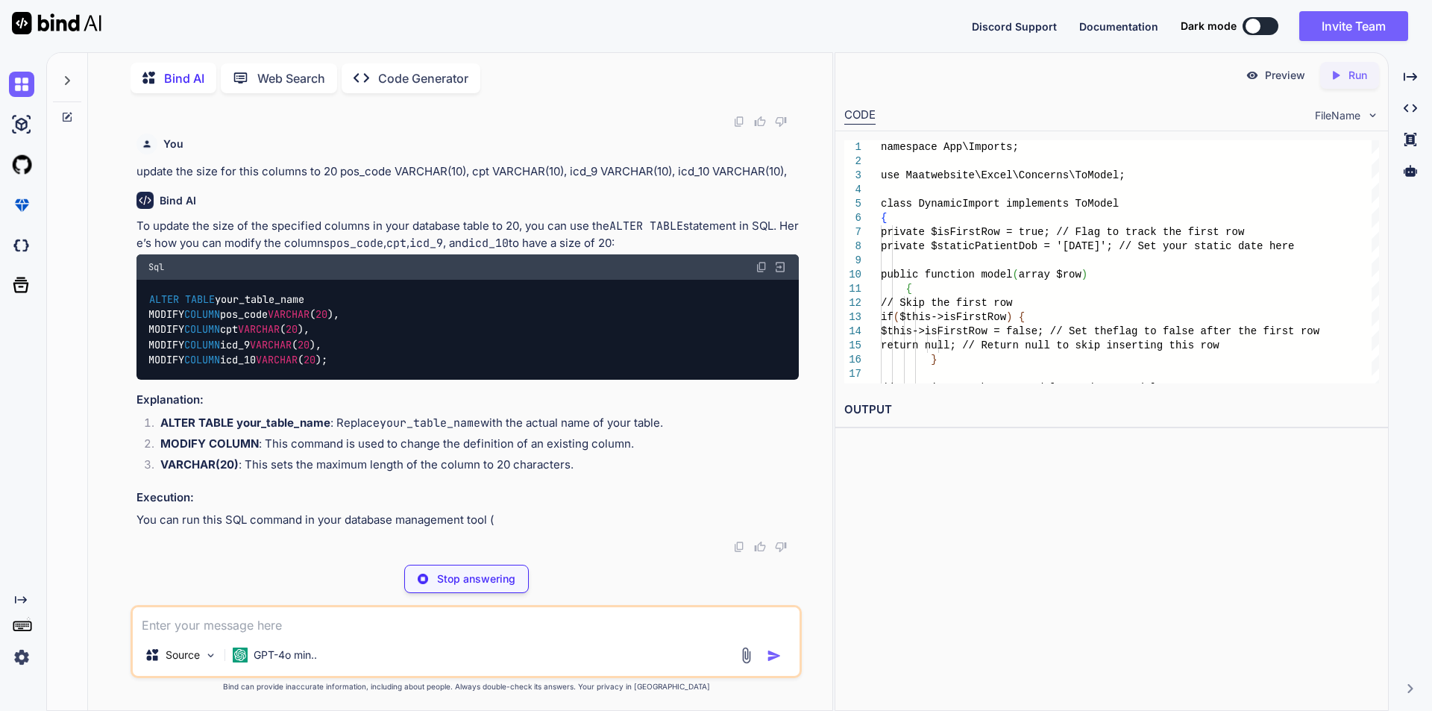
type textarea "x"
click at [148, 368] on code "ALTER TABLE your_table_name MODIFY COLUMN pos_code VARCHAR ( 20 ), MODIFY COLUM…" at bounding box center [243, 330] width 191 height 76
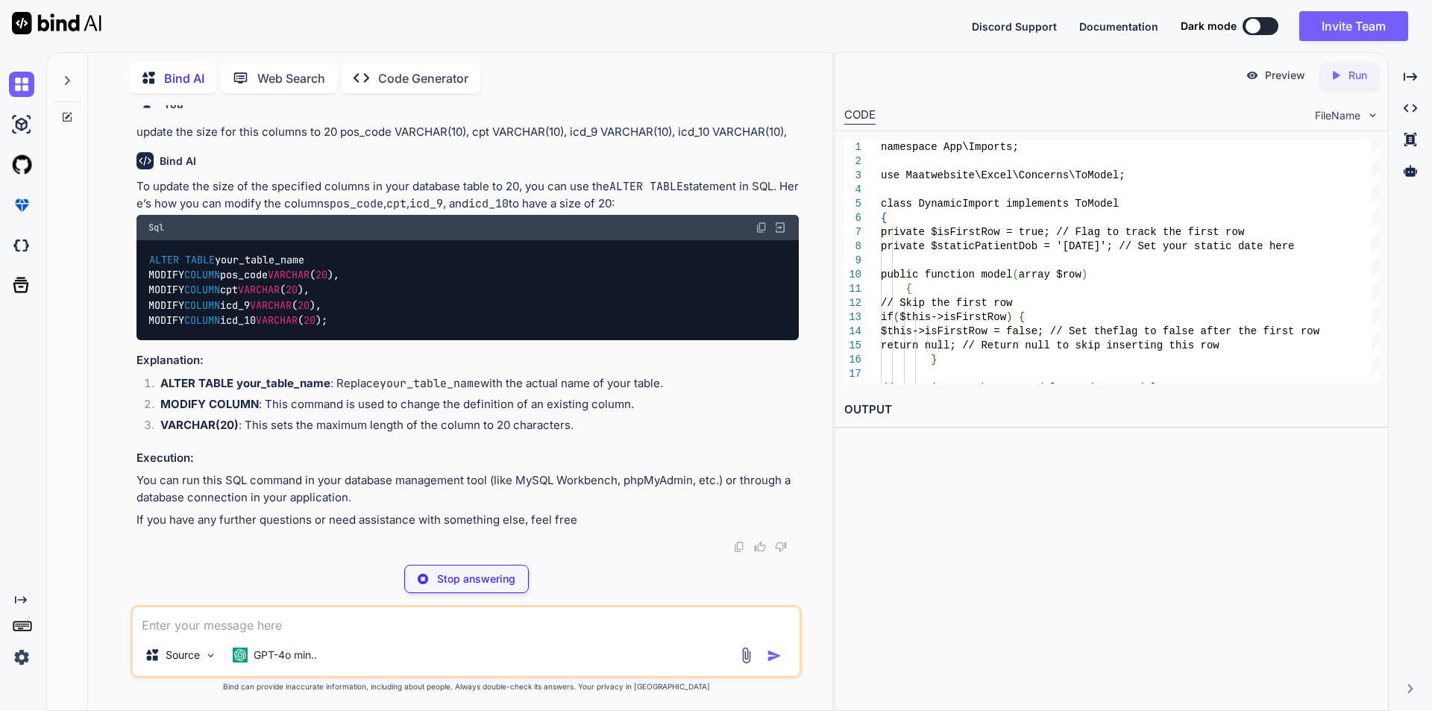
type textarea "x"
type textarea "ALTER TABLE your_table_name MODIFY COLUMN pos_code VARCHAR(20), MODIFY COLUMN c…"
type textarea "x"
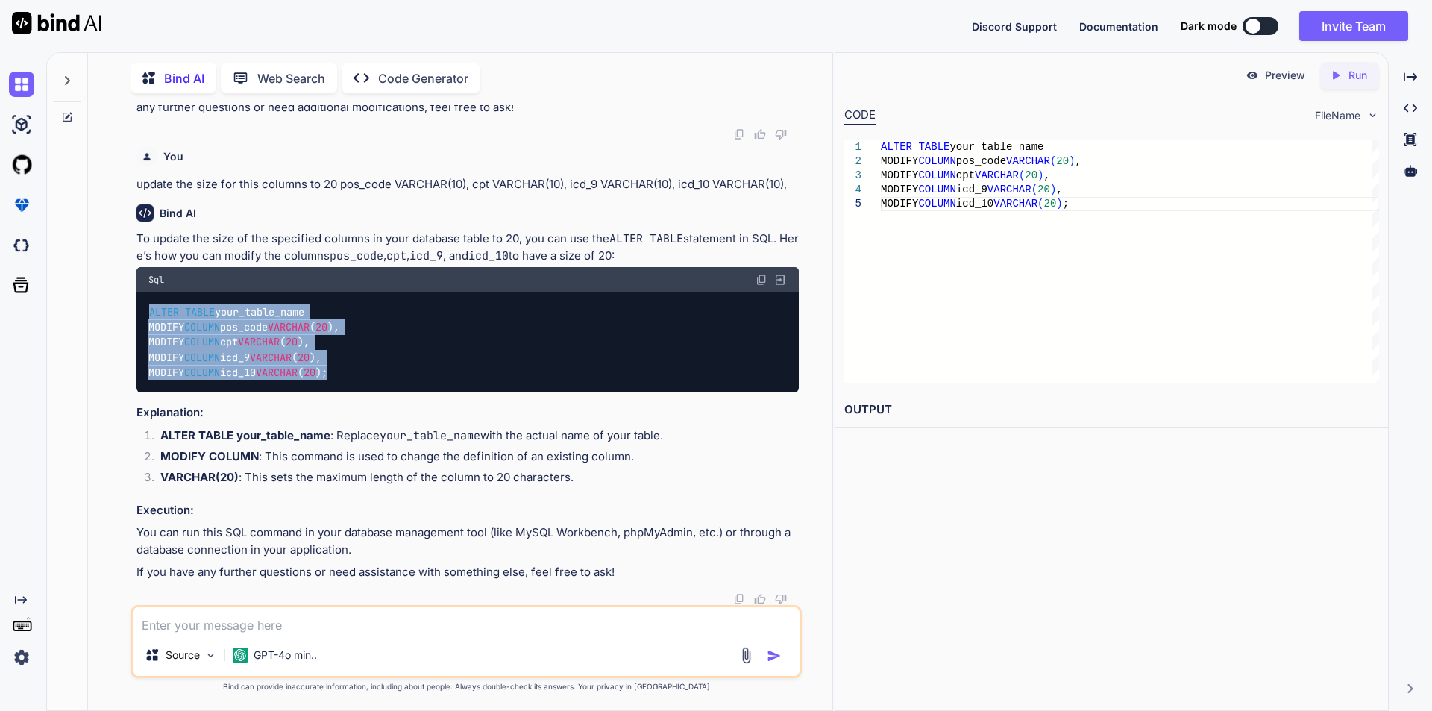
drag, startPoint x: 151, startPoint y: 391, endPoint x: 377, endPoint y: 451, distance: 233.7
click at [377, 392] on div "ALTER TABLE your_table_name MODIFY COLUMN pos_code VARCHAR ( 20 ), MODIFY COLUM…" at bounding box center [467, 342] width 662 height 100
copy code "ALTER TABLE your_table_name MODIFY COLUMN pos_code VARCHAR ( 20 ), MODIFY COLUM…"
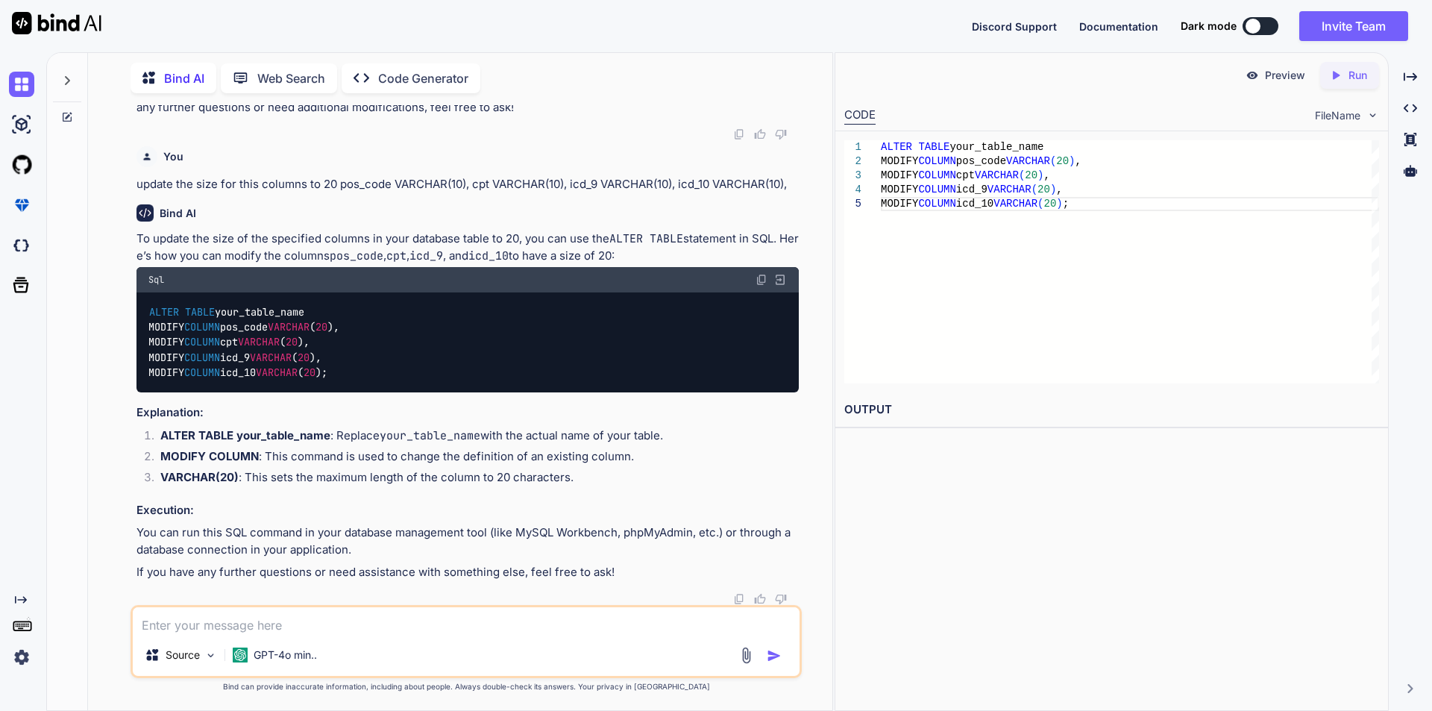
click at [232, 629] on textarea at bounding box center [466, 620] width 667 height 27
type textarea "T"
type textarea "x"
type textarea "TR"
type textarea "x"
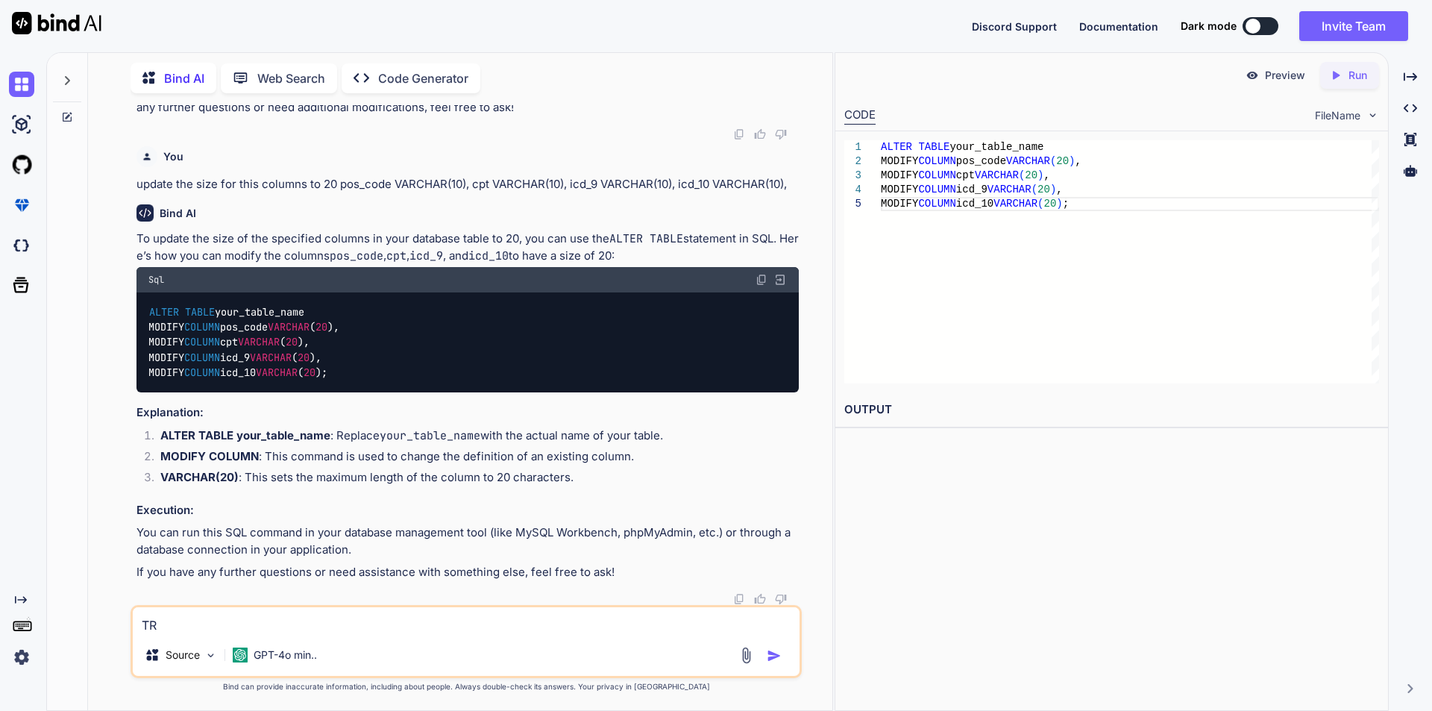
type textarea "TRU"
type textarea "x"
type textarea "TRUC"
type textarea "x"
type textarea "TRUCA"
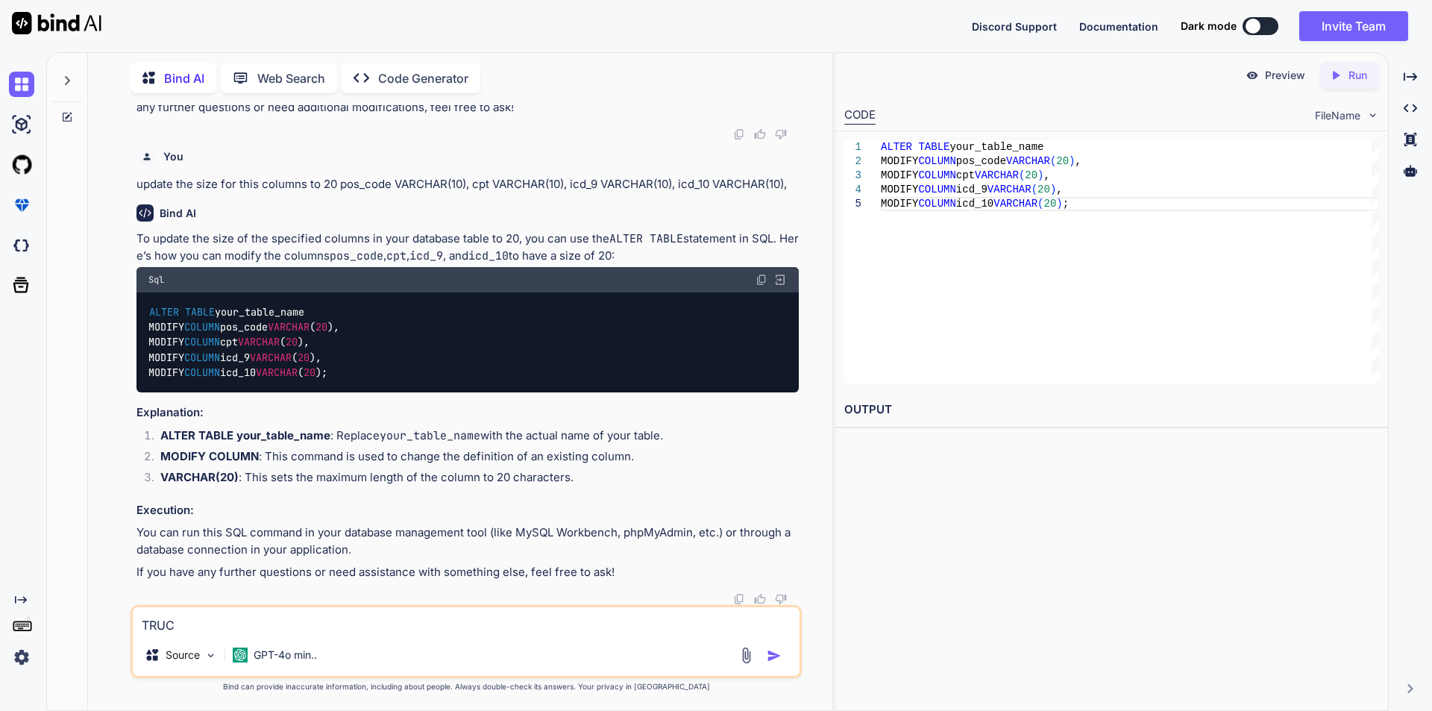
type textarea "x"
type textarea "TRUCAT"
type textarea "x"
type textarea "TRUCATE"
type textarea "x"
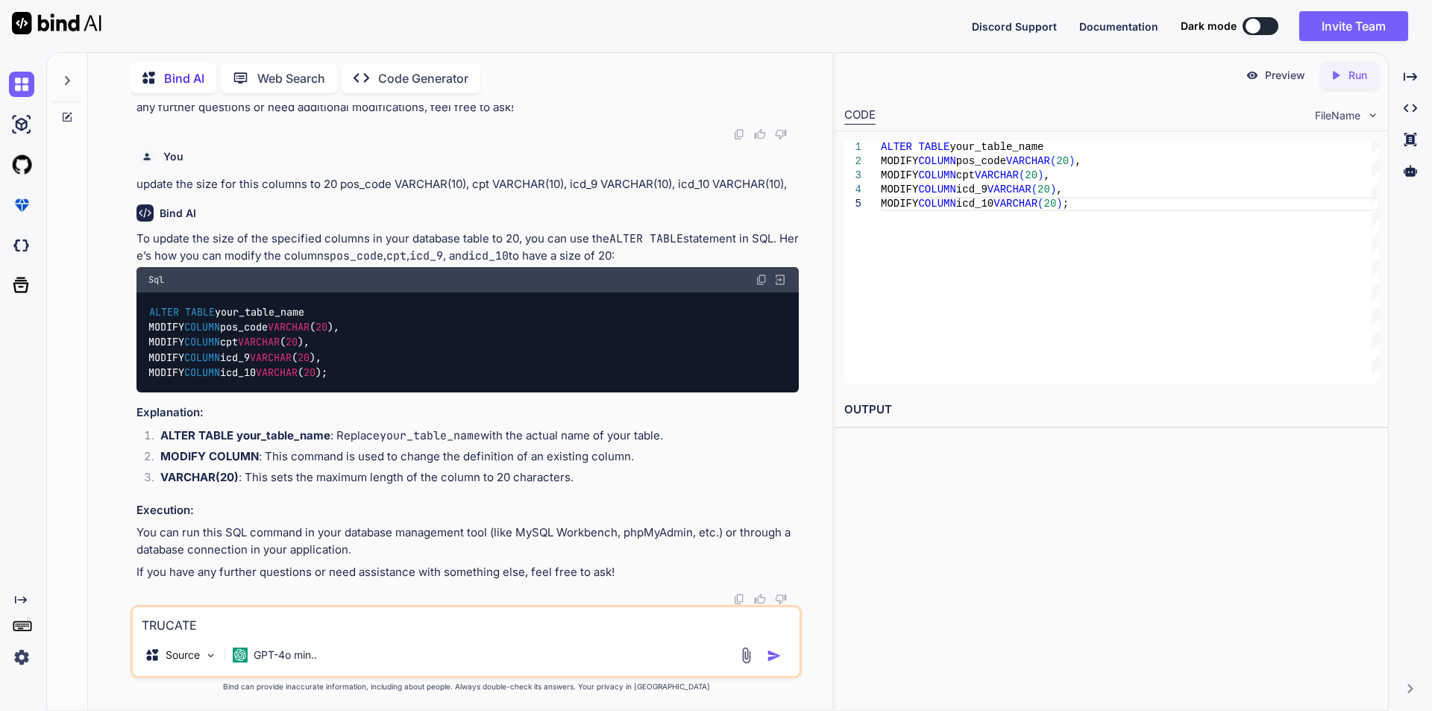
type textarea "TRUCATE"
type textarea "x"
type textarea "TRUCATE"
type textarea "x"
type textarea "TRUCAT"
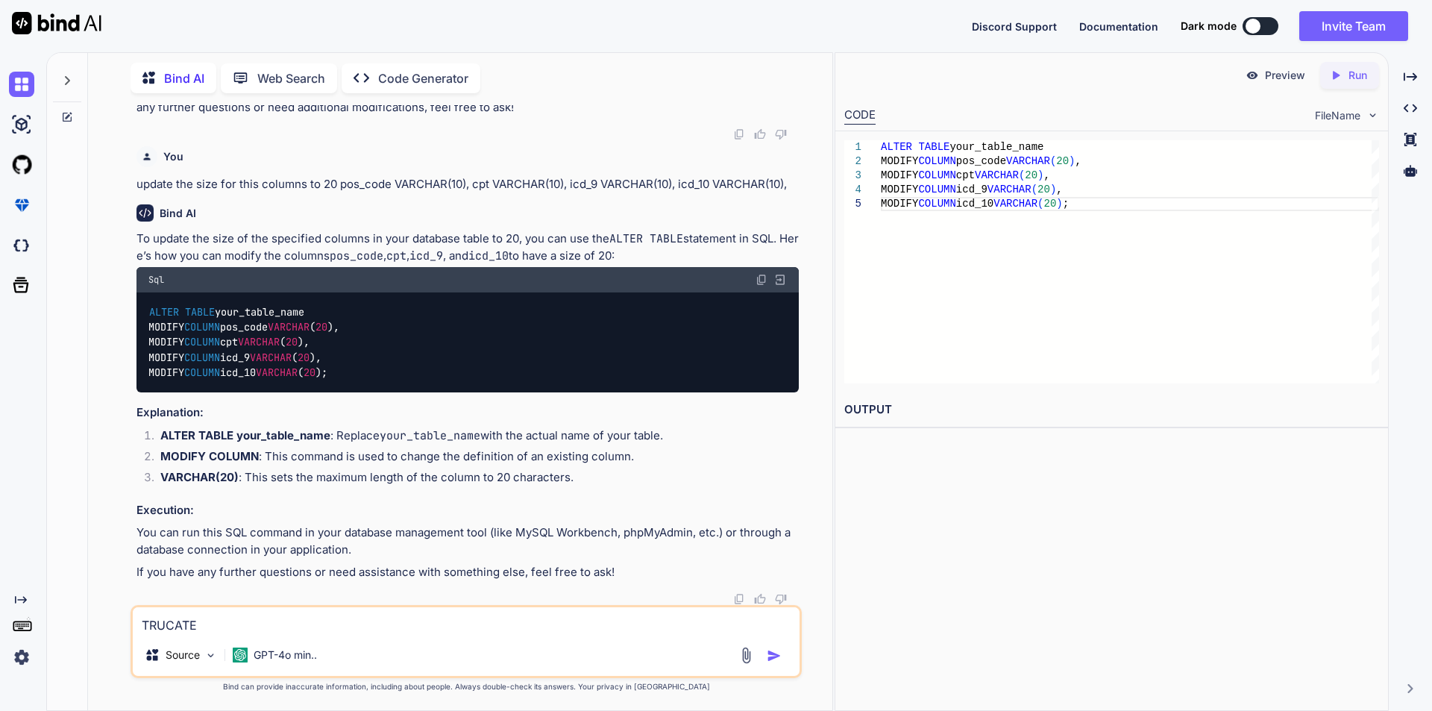
type textarea "x"
type textarea "TRUCA"
type textarea "x"
type textarea "TRUC"
type textarea "x"
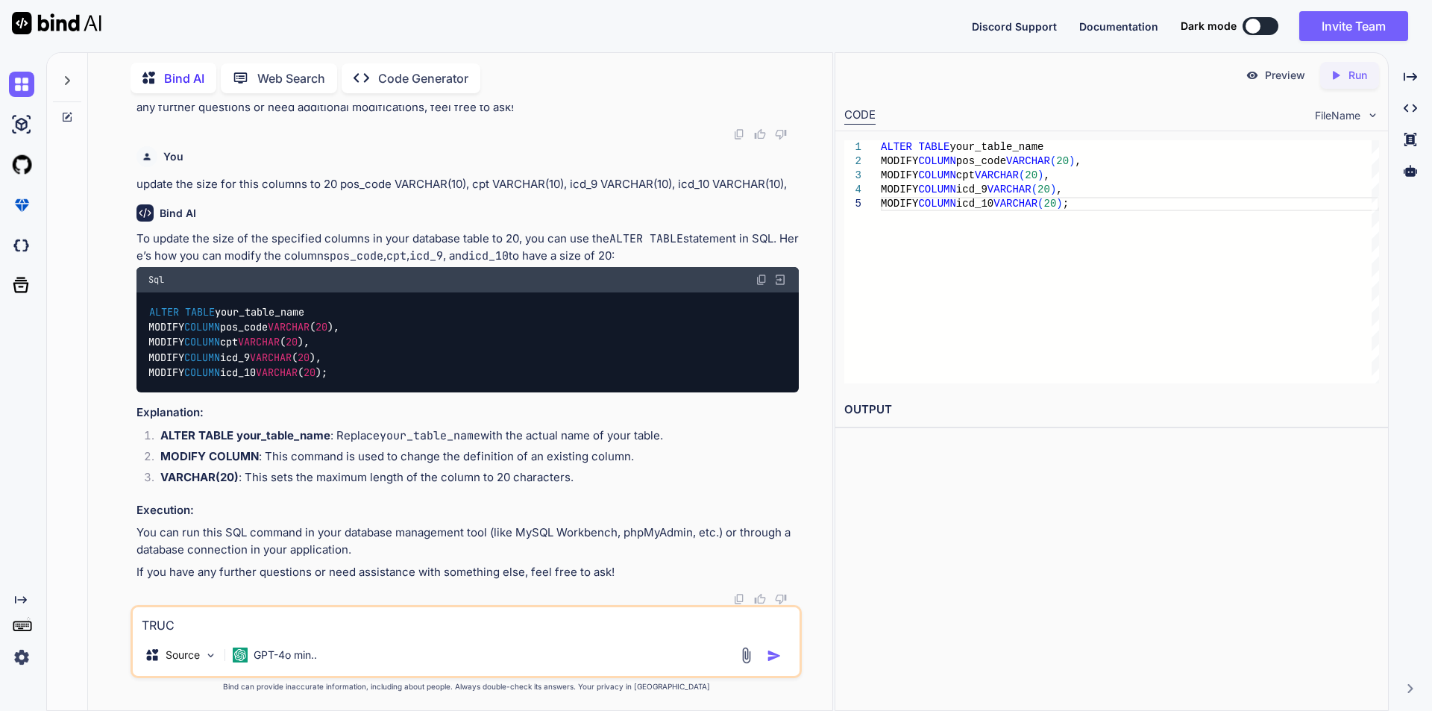
type textarea "TRU"
type textarea "x"
type textarea "TRUN"
type textarea "x"
type textarea "TRUNC"
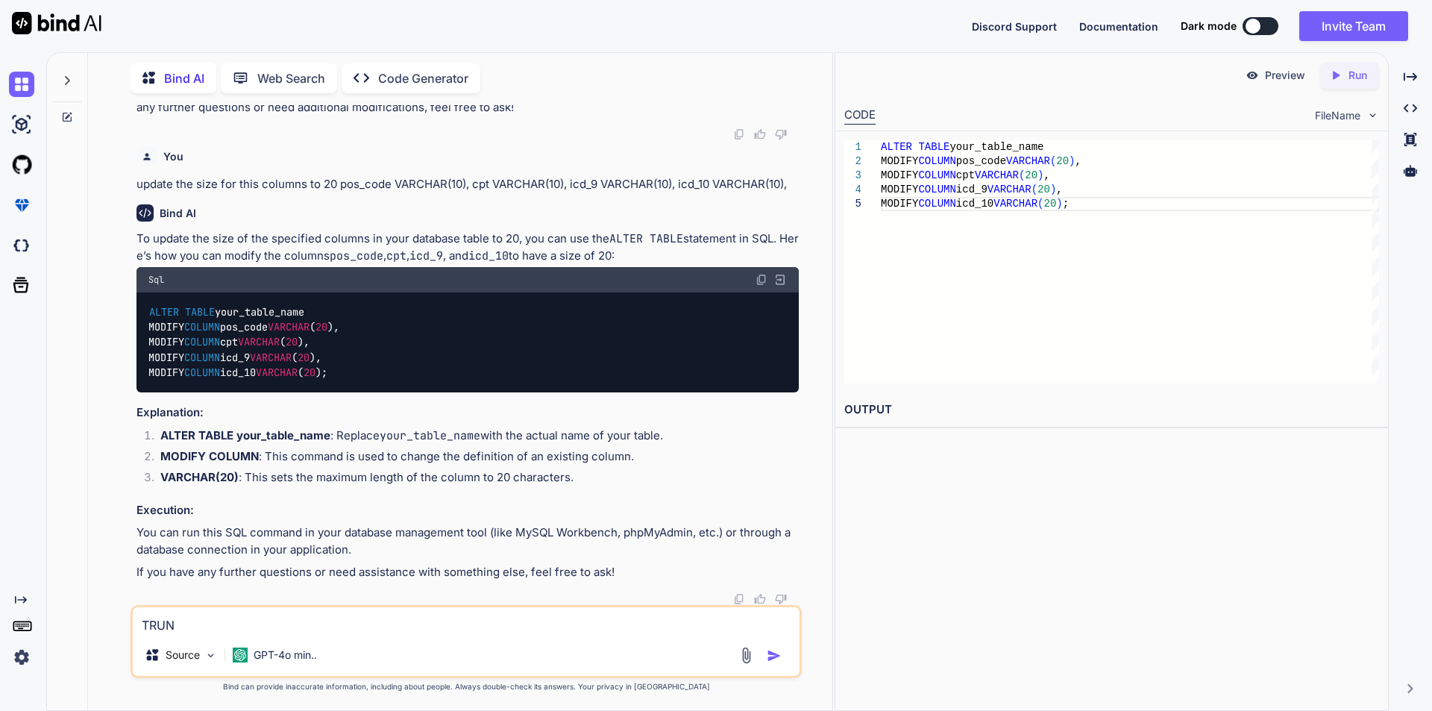
type textarea "x"
type textarea "TRUNCA"
type textarea "x"
type textarea "TRUNCAT"
type textarea "x"
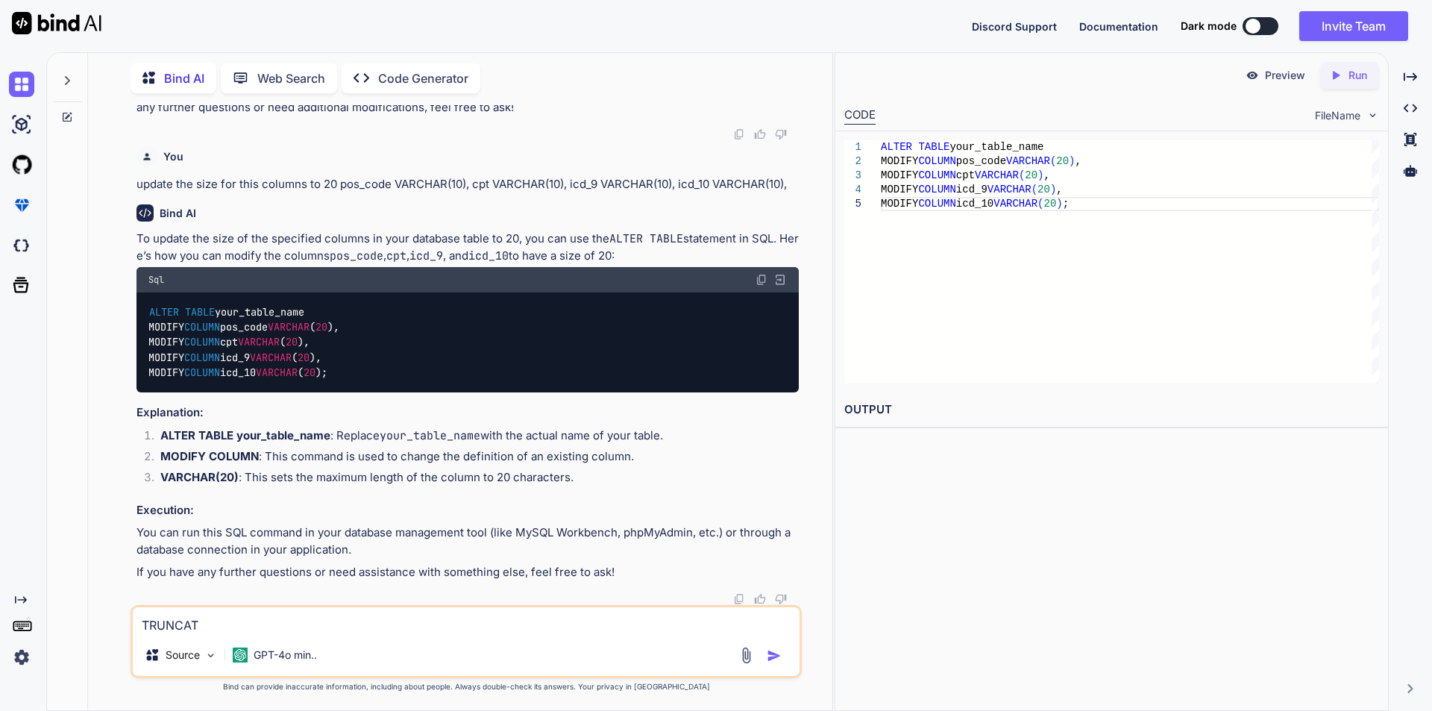
type textarea "TRUNCATE"
type textarea "x"
type textarea "TRUNCATE"
type textarea "x"
type textarea "TRUNCATE T"
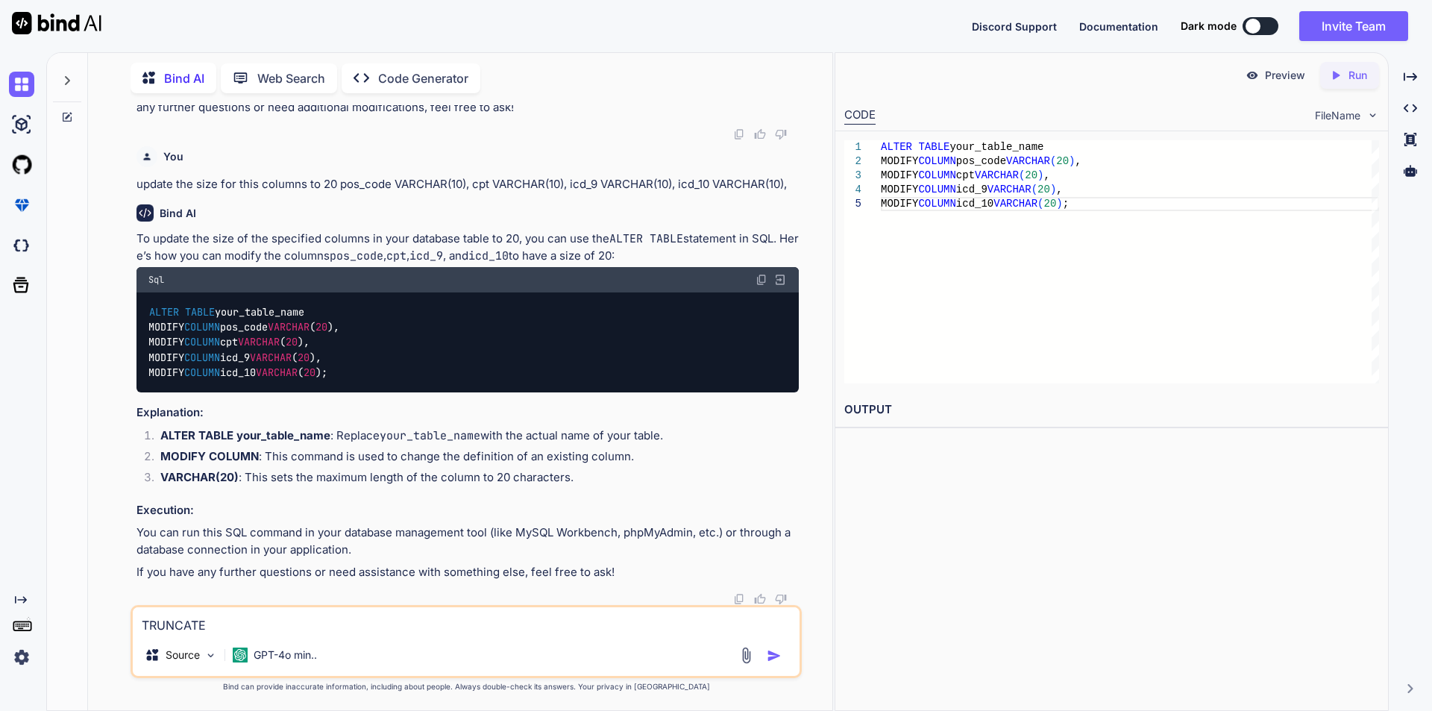
type textarea "x"
click at [289, 380] on code "ALTER TABLE your_table_name MODIFY COLUMN pos_code VARCHAR ( 20 ), MODIFY COLUM…" at bounding box center [243, 342] width 191 height 76
copy code "your_table_name"
click at [281, 621] on textarea "TRUNCATE TABLE" at bounding box center [466, 620] width 667 height 27
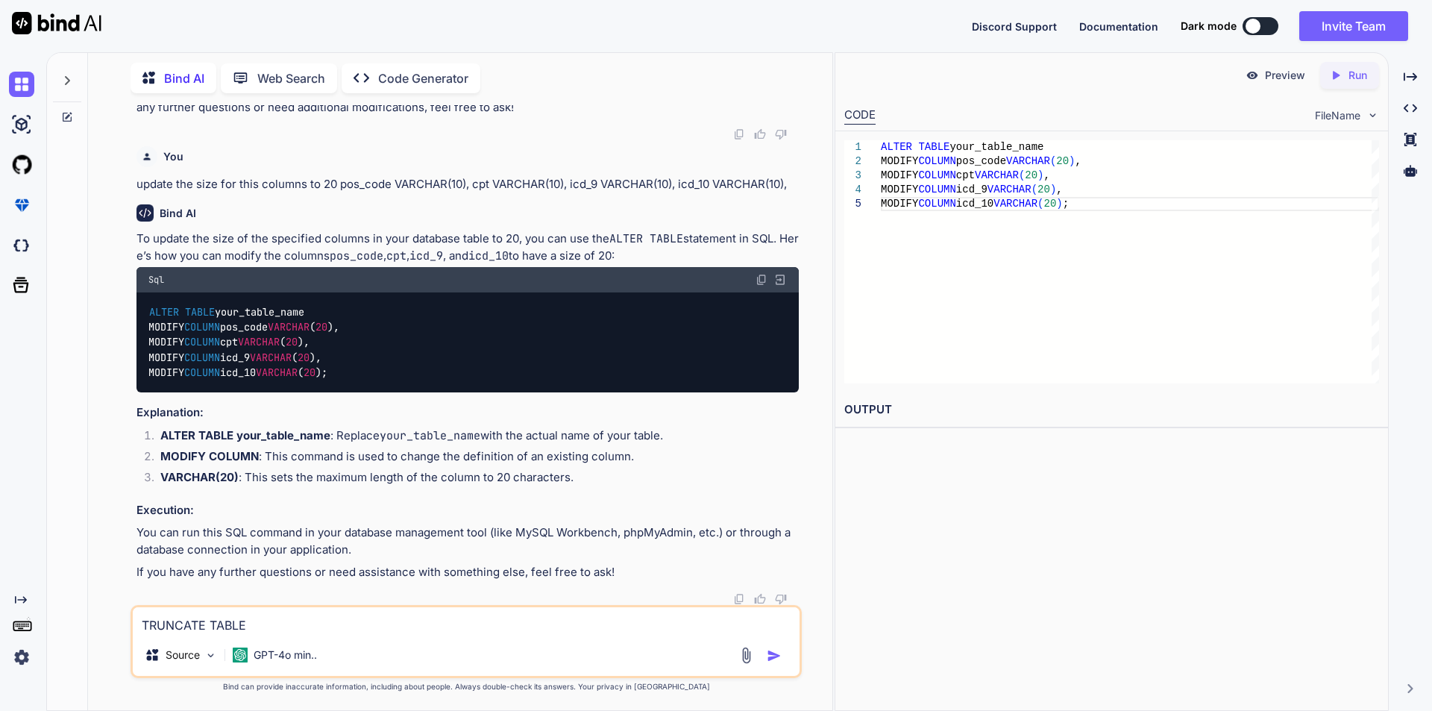
paste textarea "your_table_name"
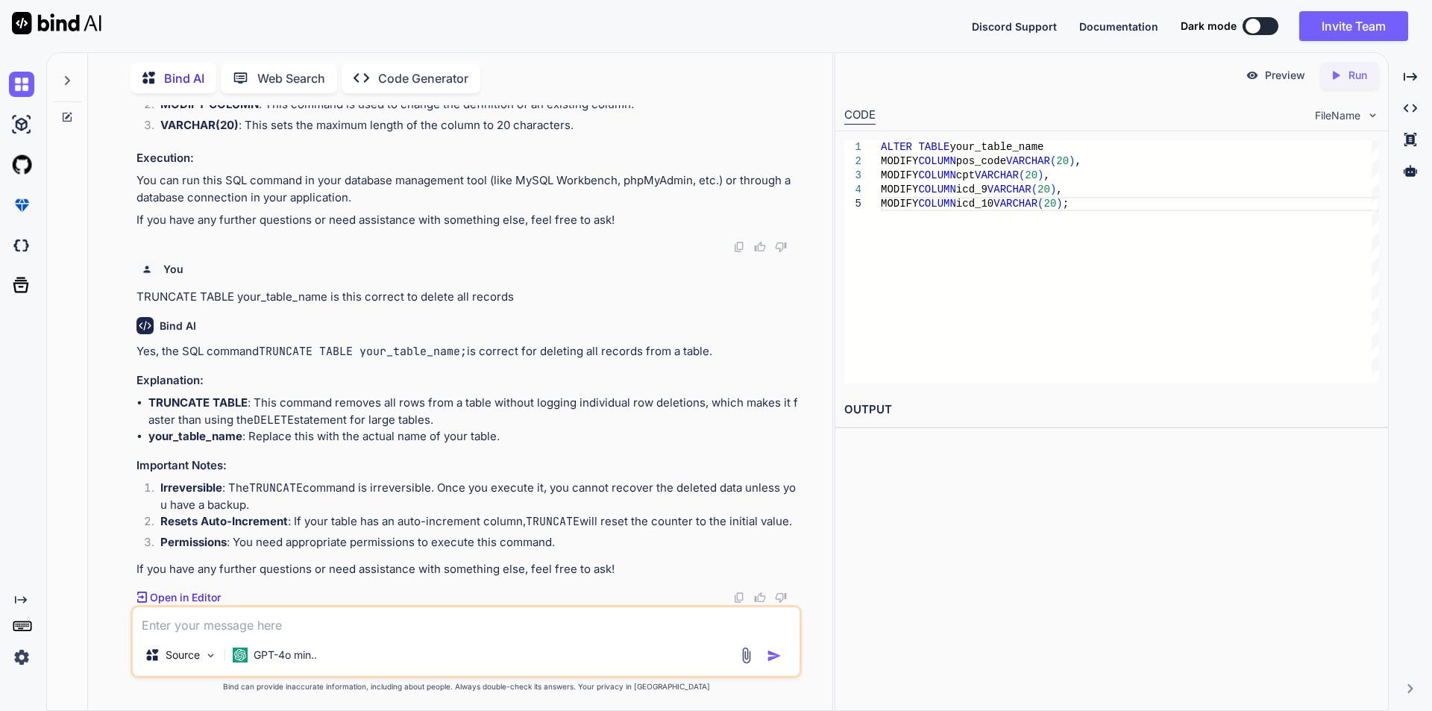
scroll to position [37071, 0]
click at [310, 623] on textarea at bounding box center [466, 620] width 667 height 27
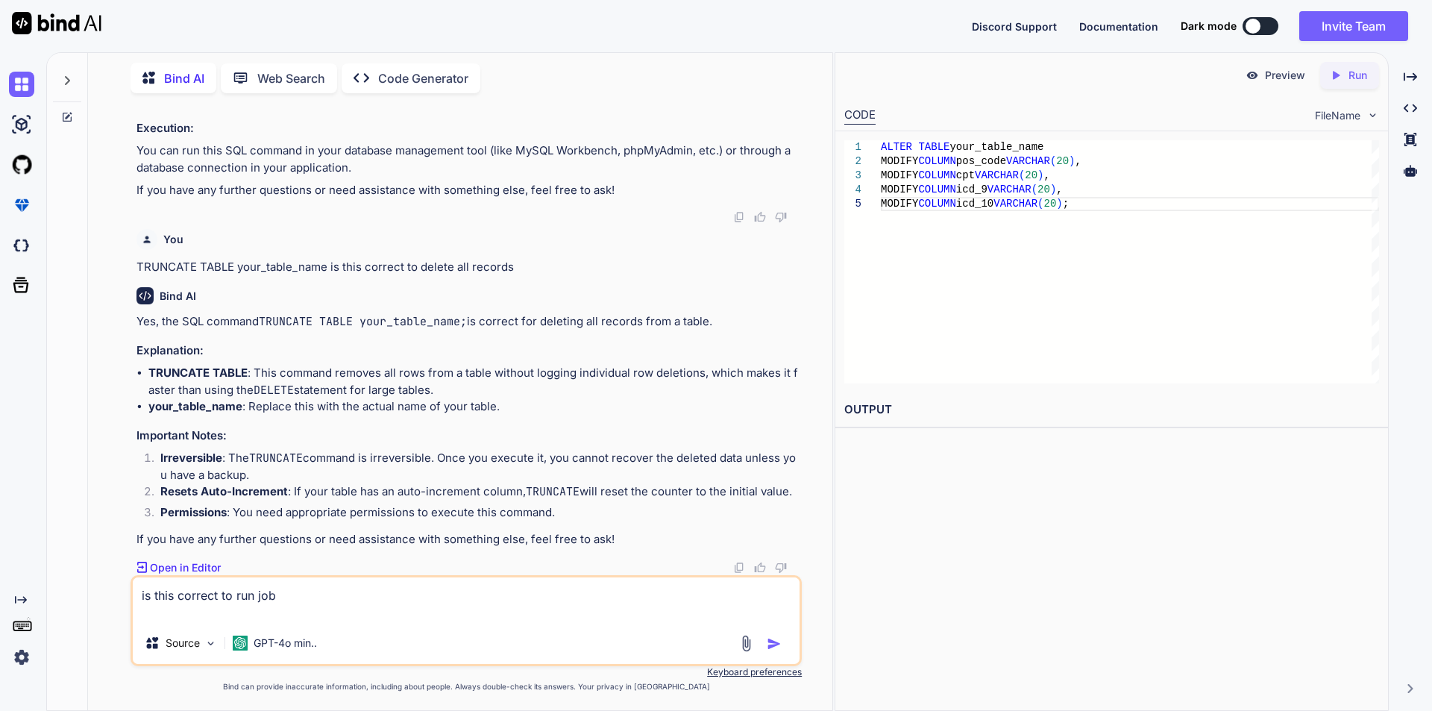
paste textarea "ImportExcelFile::dispatch();"
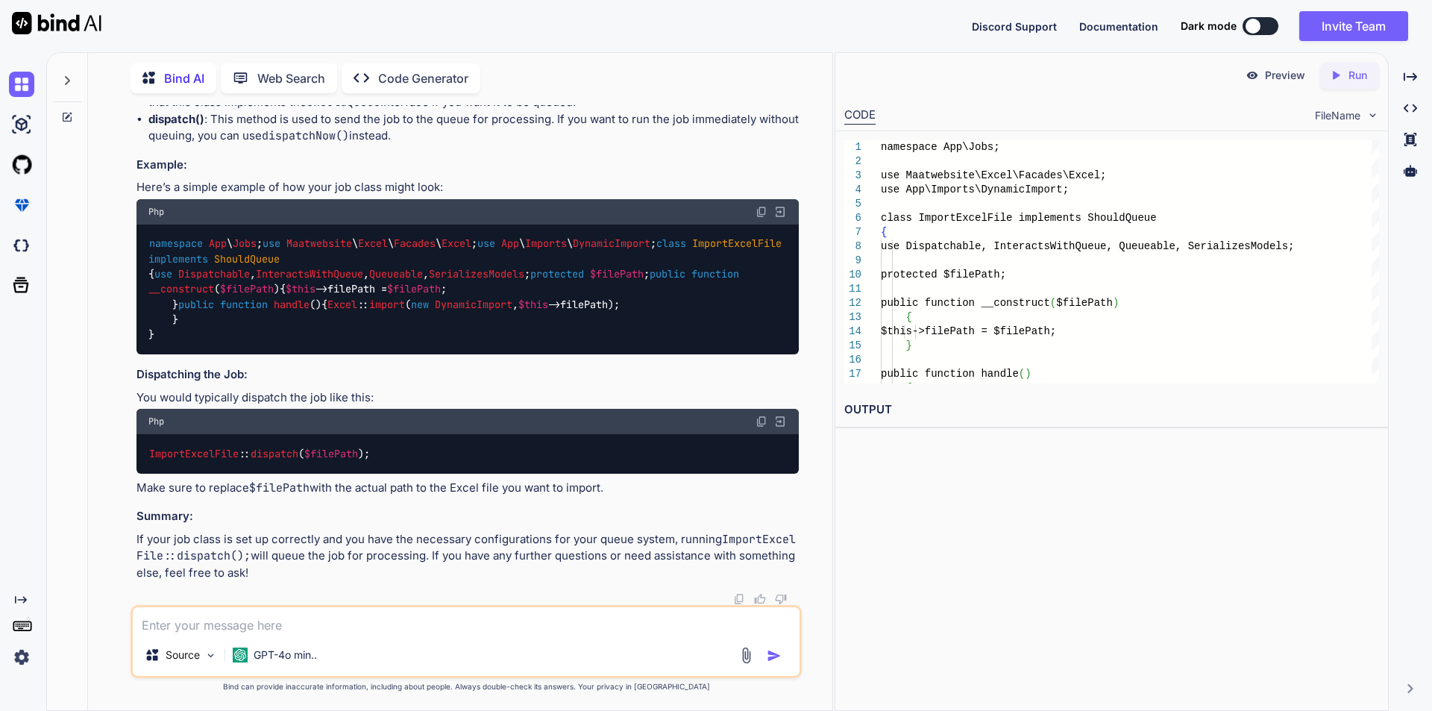
scroll to position [37971, 0]
drag, startPoint x: 151, startPoint y: 453, endPoint x: 433, endPoint y: 470, distance: 282.4
click at [433, 470] on div "ImportExcelFile :: dispatch ( $filePath );" at bounding box center [467, 453] width 662 height 39
click at [374, 559] on p "If your job class is set up correctly and you have the necessary configurations…" at bounding box center [467, 556] width 662 height 51
